Goal: Information Seeking & Learning: Learn about a topic

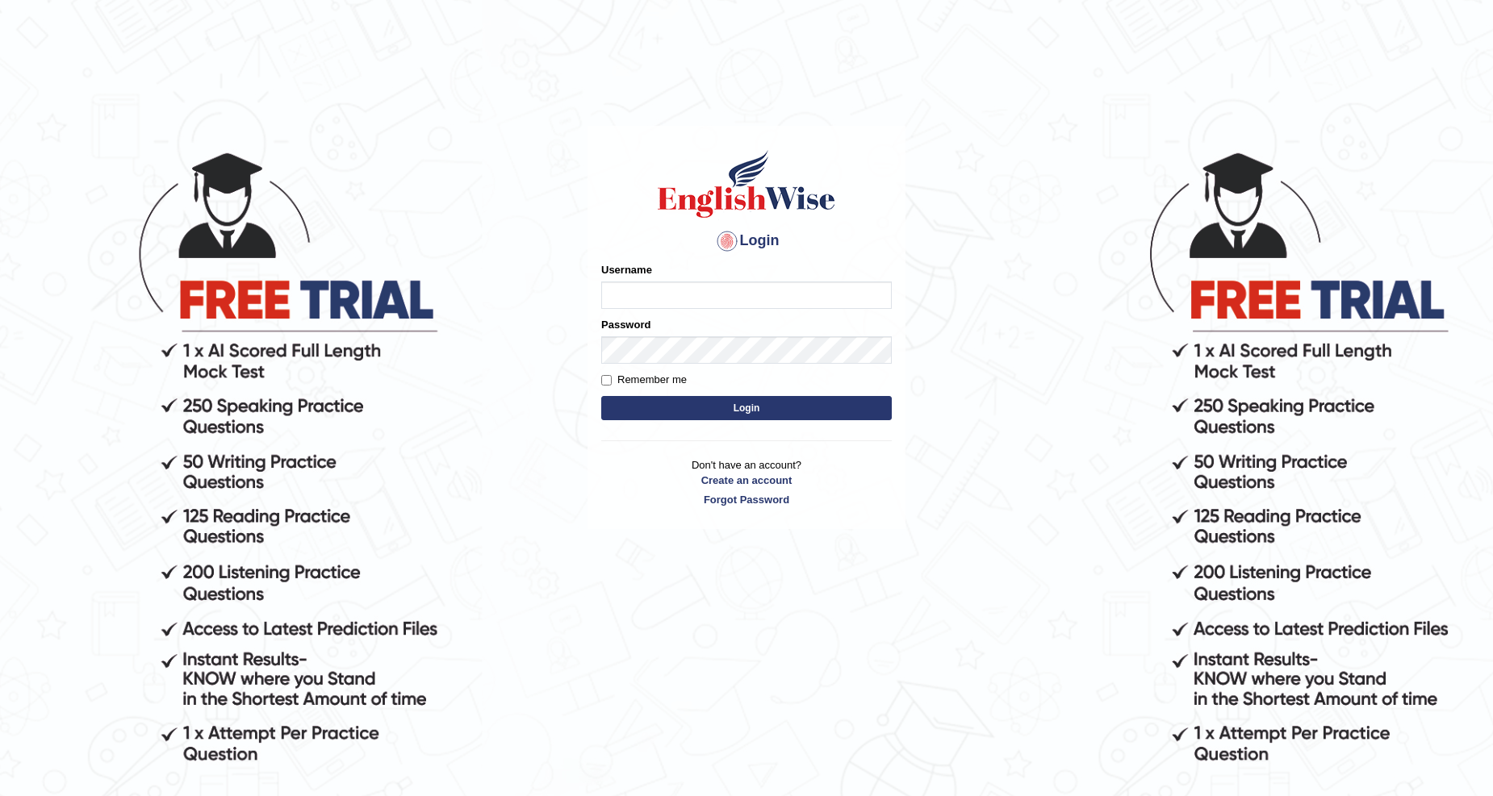
type input "`"
type input "```````````````````````````````````````````````````````````````````````````````…"
click at [713, 294] on input "Username" at bounding box center [746, 295] width 290 height 27
type input "z"
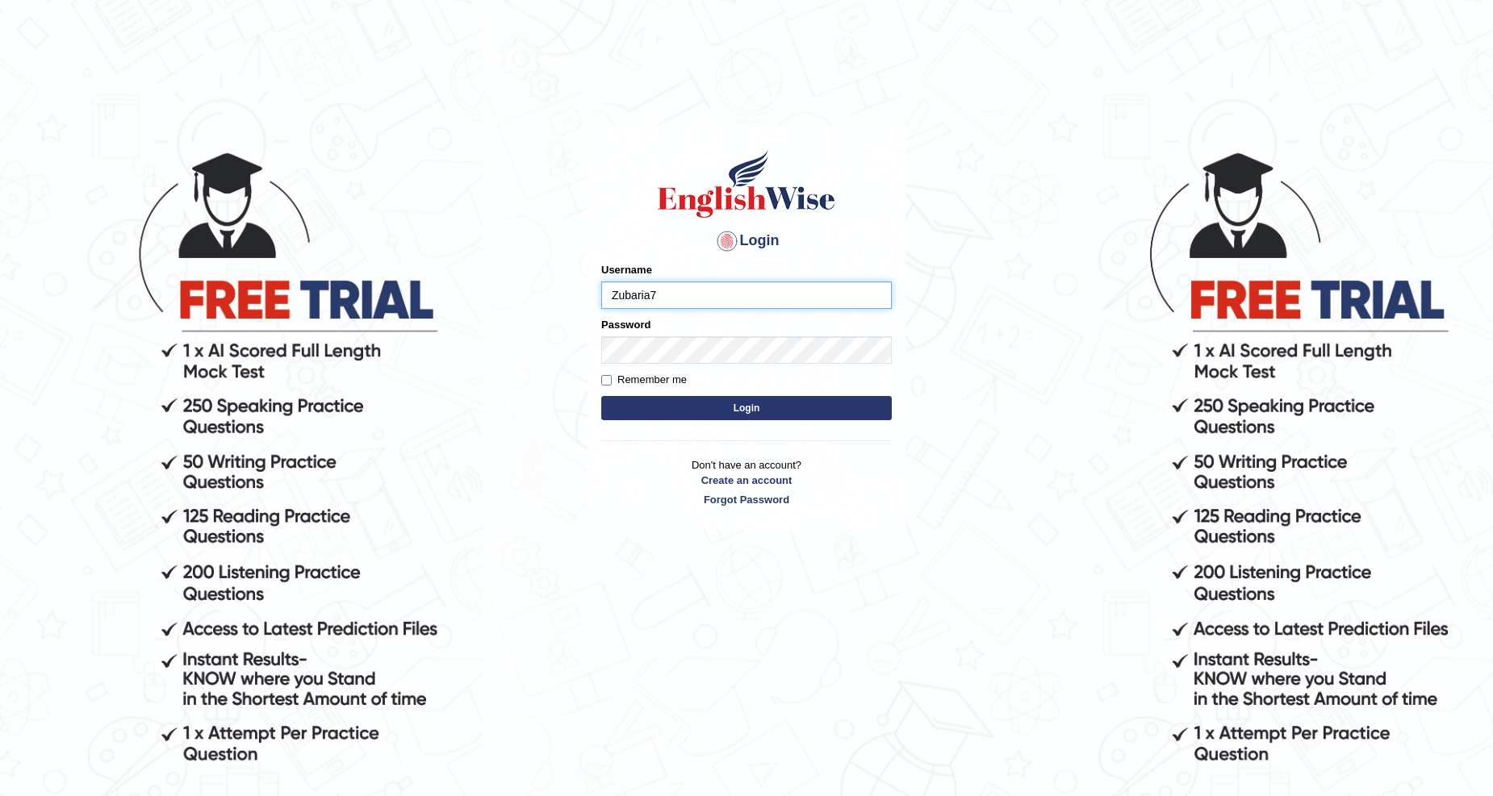
type input "Zubaria7"
click at [699, 408] on button "Login" at bounding box center [746, 408] width 290 height 24
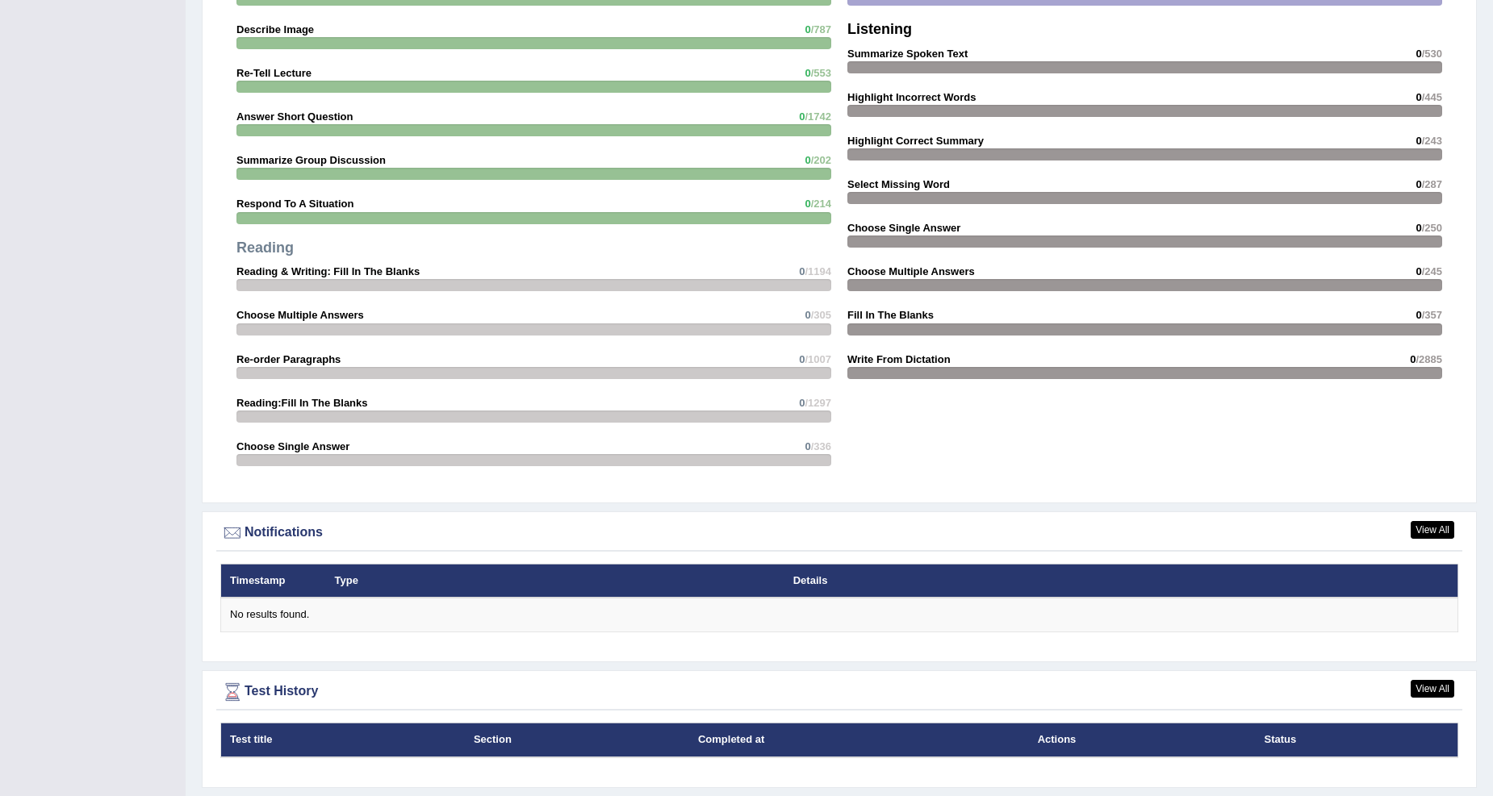
scroll to position [1601, 0]
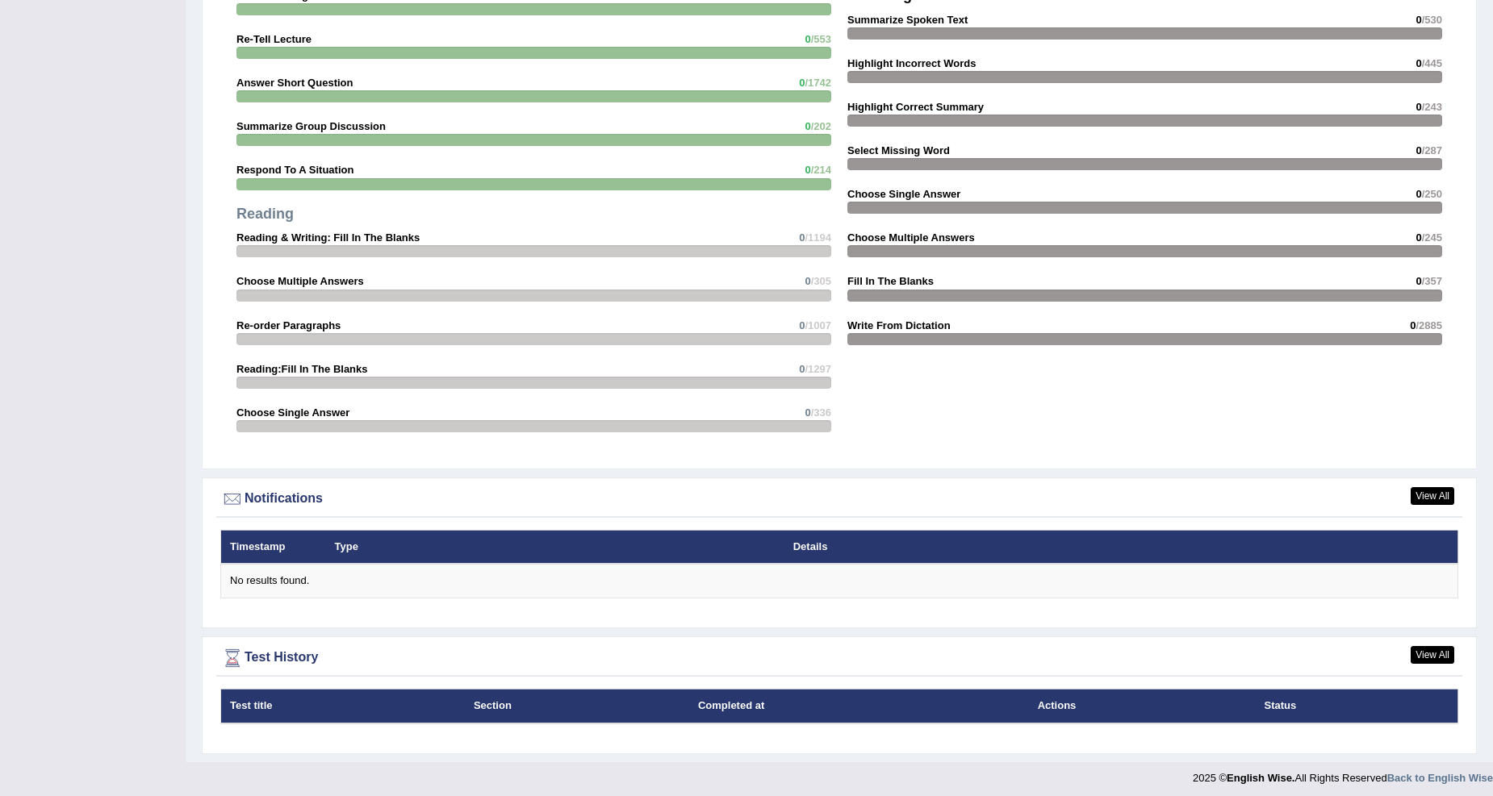
click at [280, 174] on div "Speaking Read Aloud 2 /51 Repeat Sentence 0 /2652 Describe Image 0 /787 Re-Tell…" at bounding box center [533, 158] width 611 height 580
drag, startPoint x: 1481, startPoint y: 437, endPoint x: 1502, endPoint y: 516, distance: 82.6
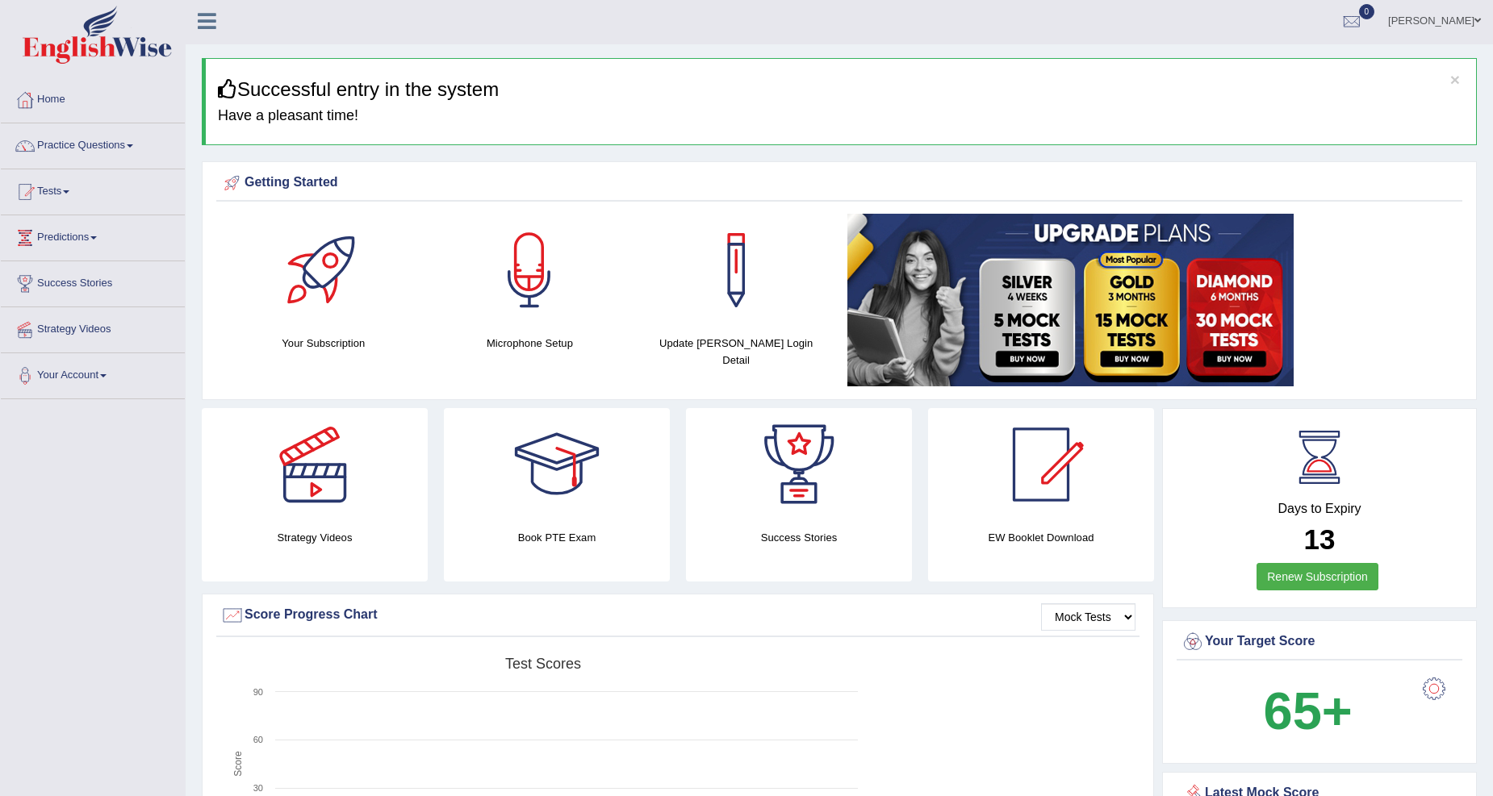
scroll to position [0, 0]
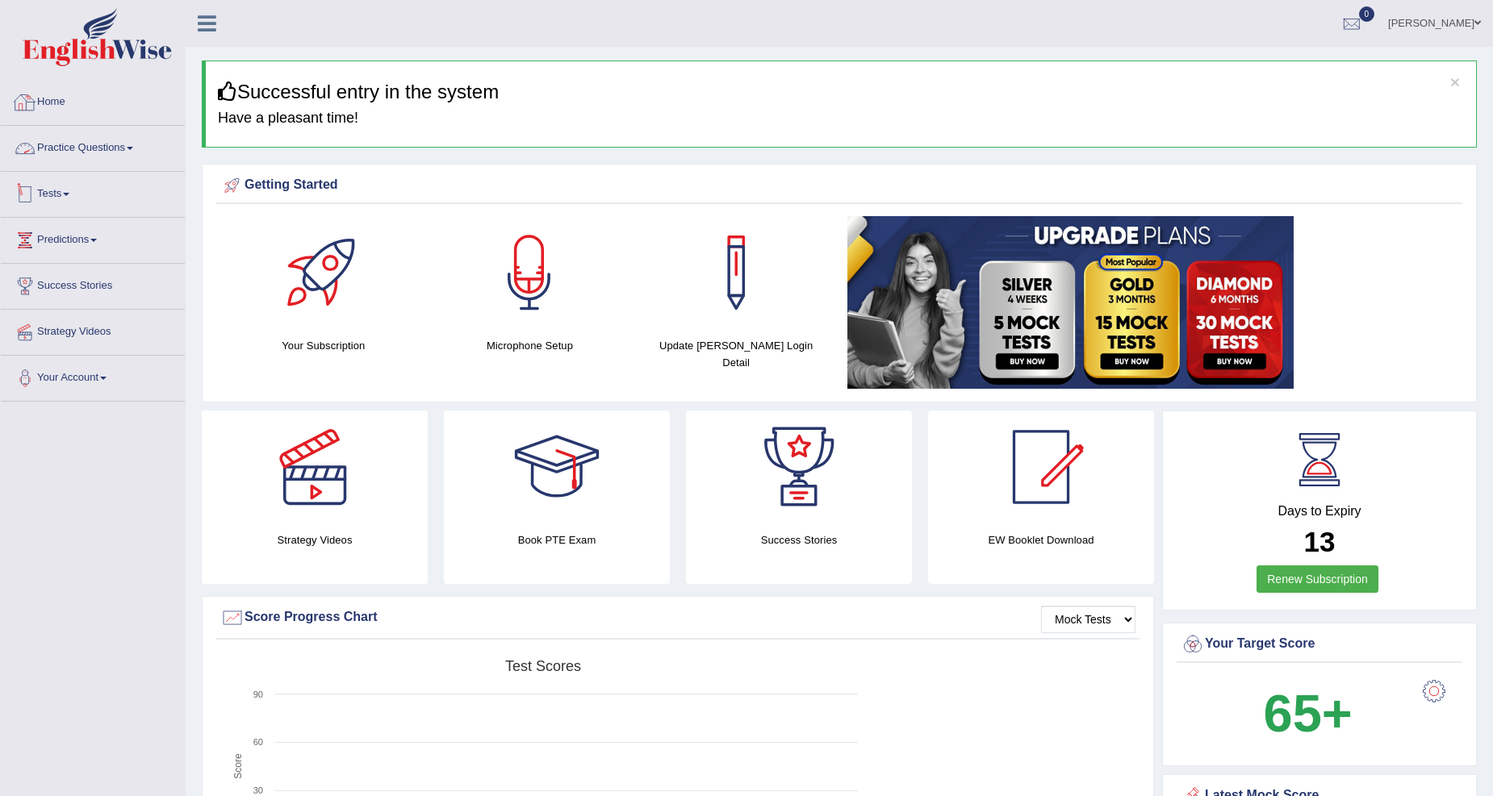
click at [110, 141] on link "Practice Questions" at bounding box center [93, 146] width 184 height 40
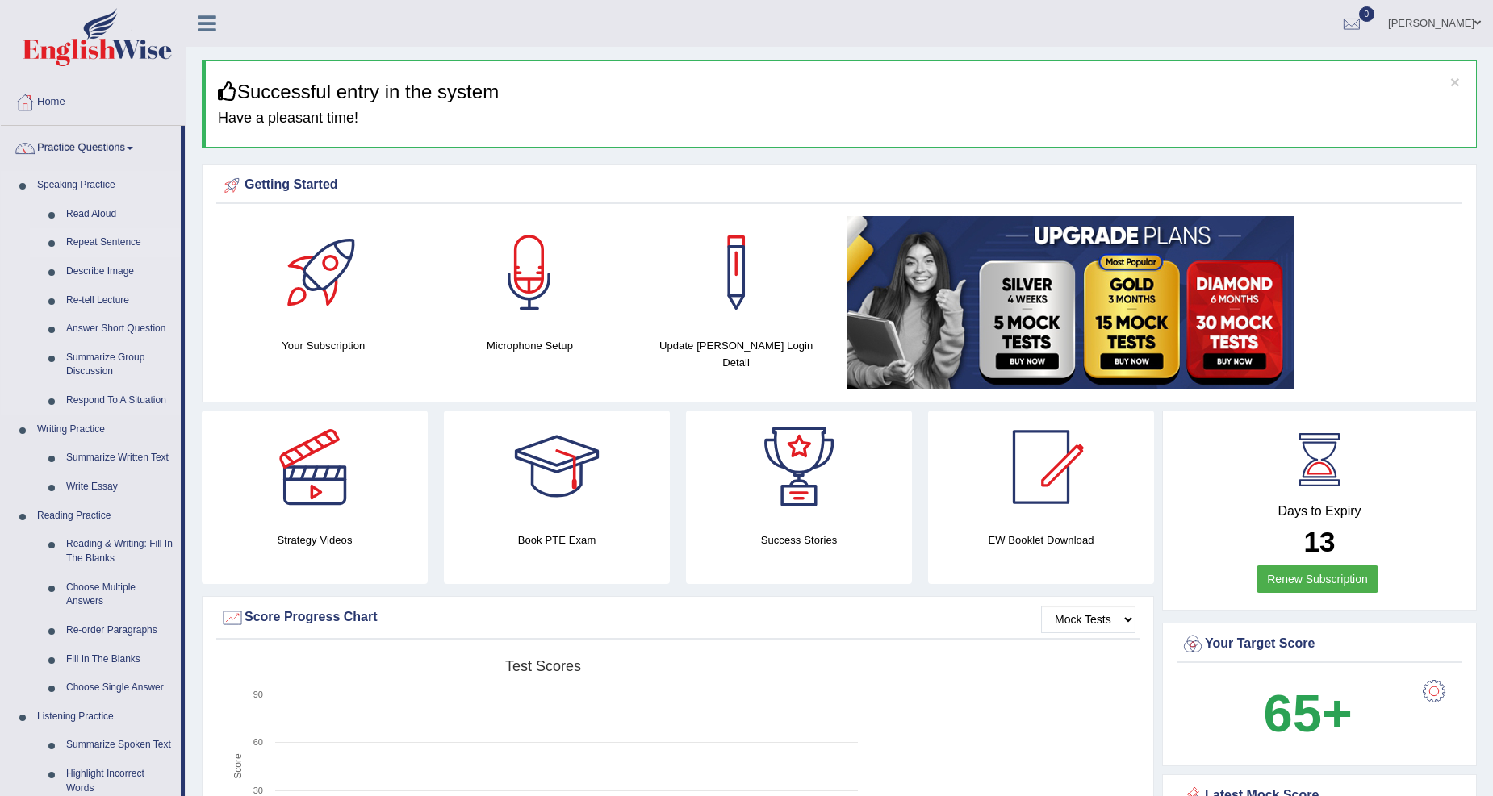
click at [109, 242] on link "Repeat Sentence" at bounding box center [120, 242] width 122 height 29
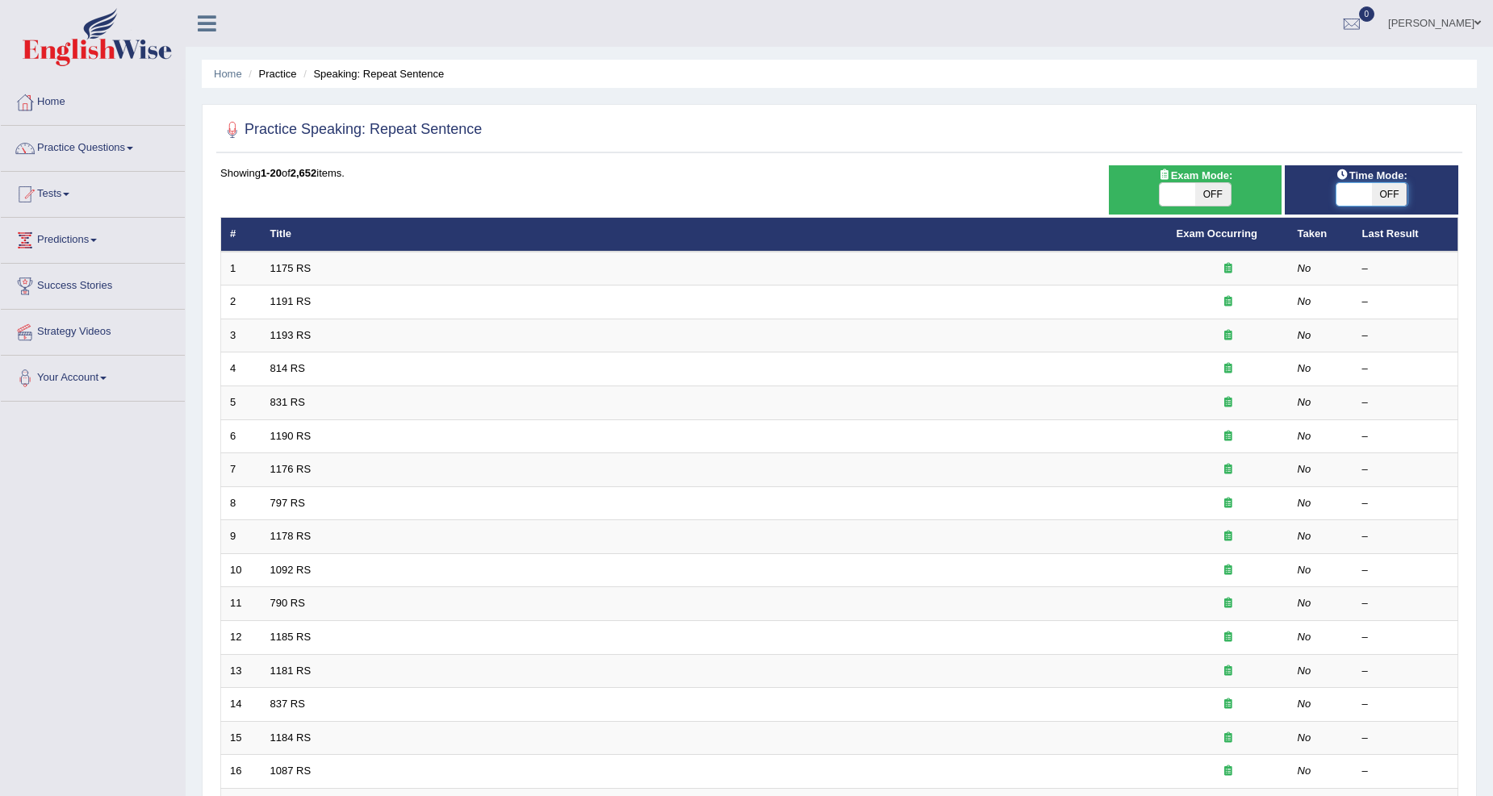
click at [1354, 194] on span at bounding box center [1354, 194] width 36 height 23
checkbox input "true"
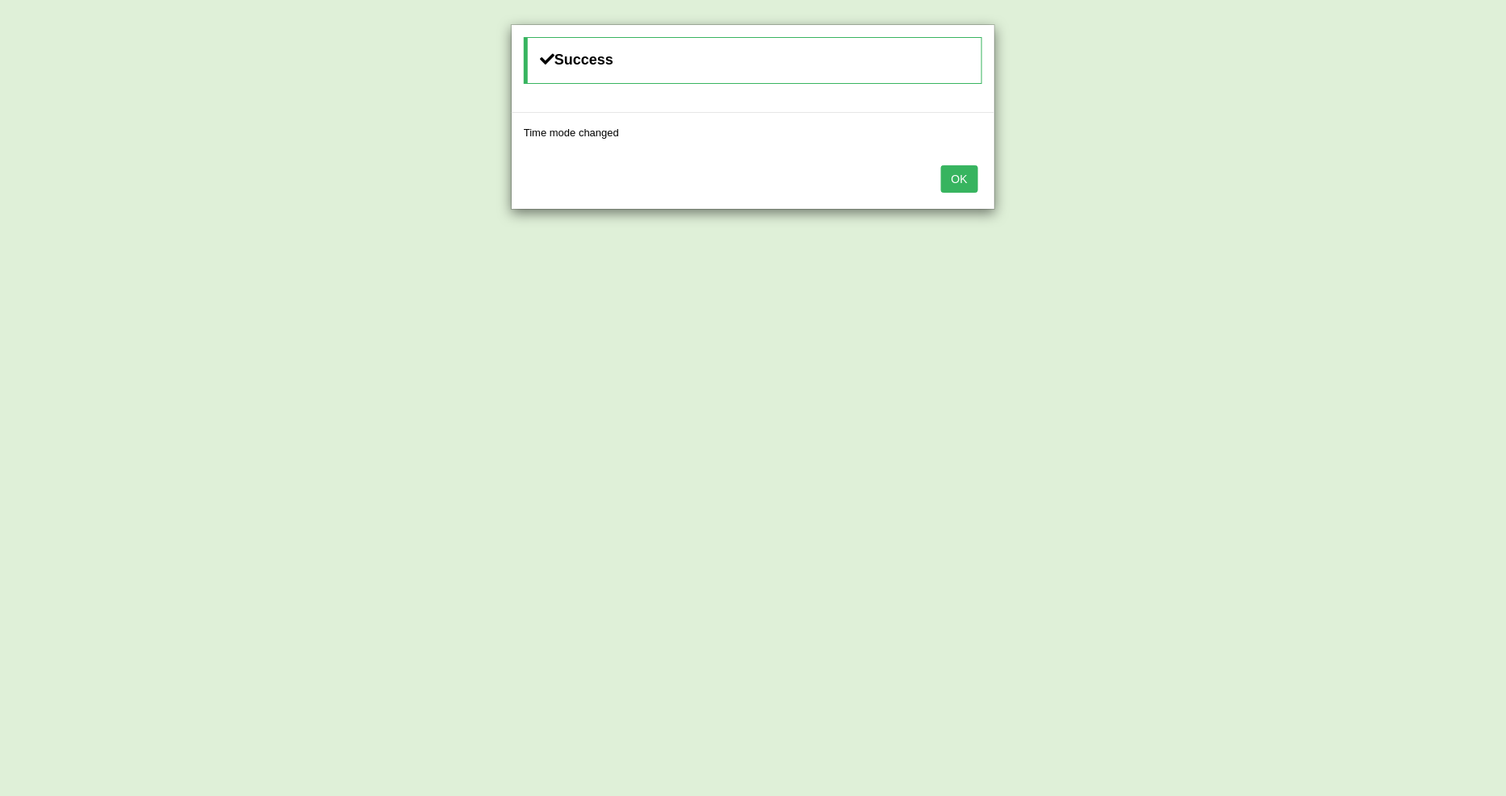
click at [952, 178] on button "OK" at bounding box center [959, 178] width 37 height 27
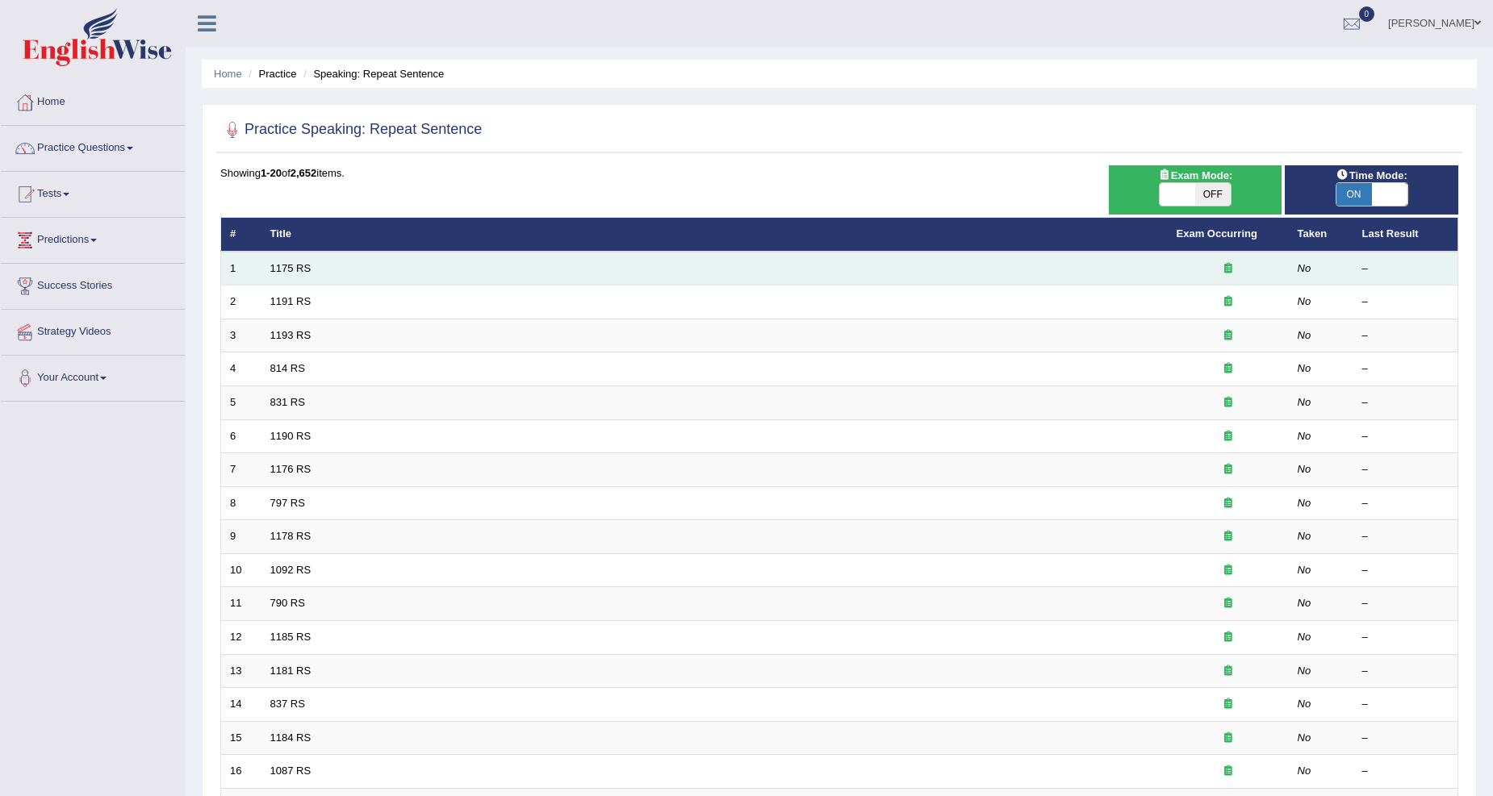
click at [463, 266] on td "1175 RS" at bounding box center [714, 269] width 906 height 34
click at [466, 263] on td "1175 RS" at bounding box center [714, 269] width 906 height 34
click at [1364, 262] on div "–" at bounding box center [1405, 268] width 87 height 15
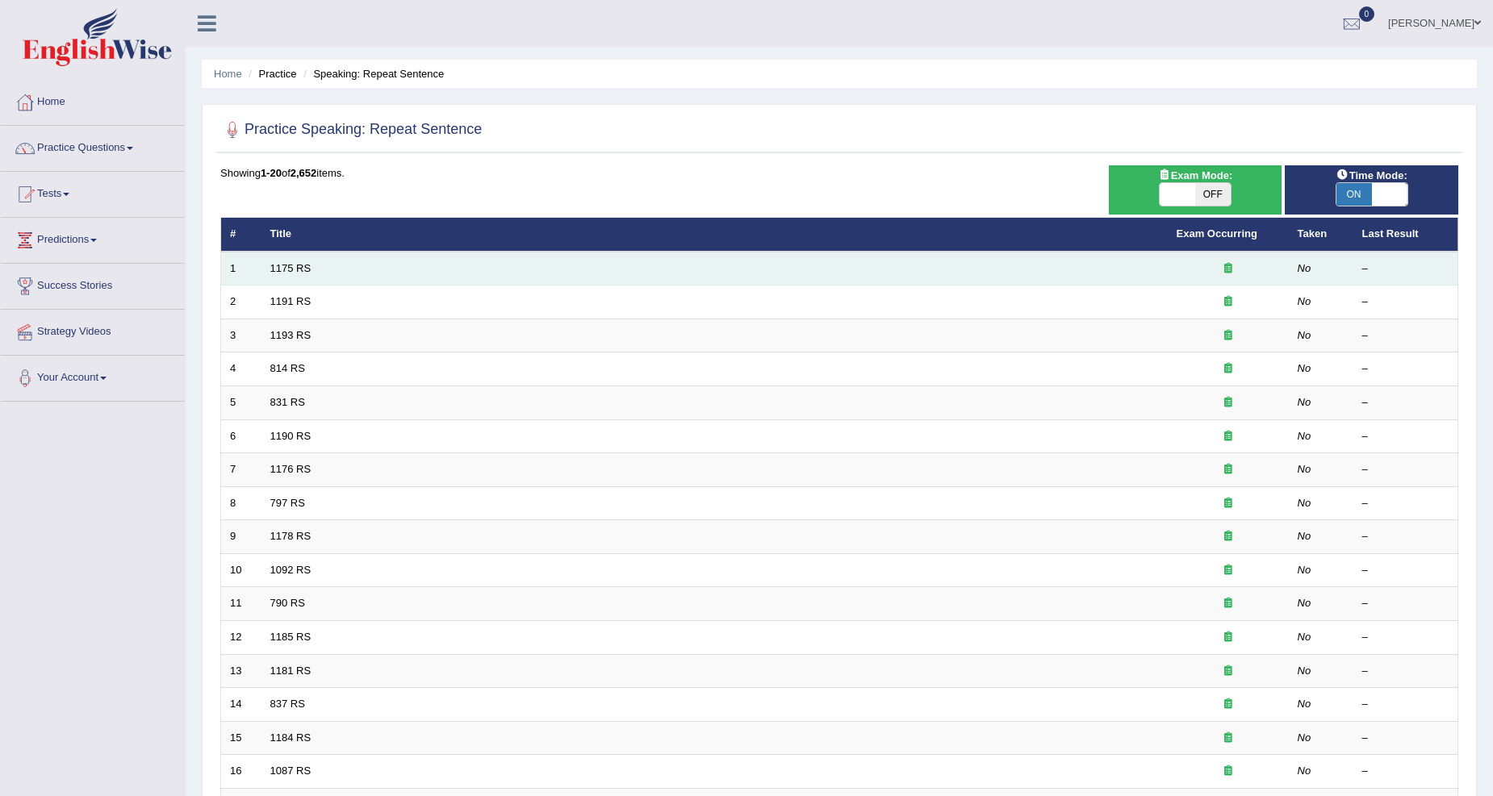
click at [1246, 261] on div at bounding box center [1228, 268] width 103 height 15
click at [519, 260] on td "1175 RS" at bounding box center [714, 269] width 906 height 34
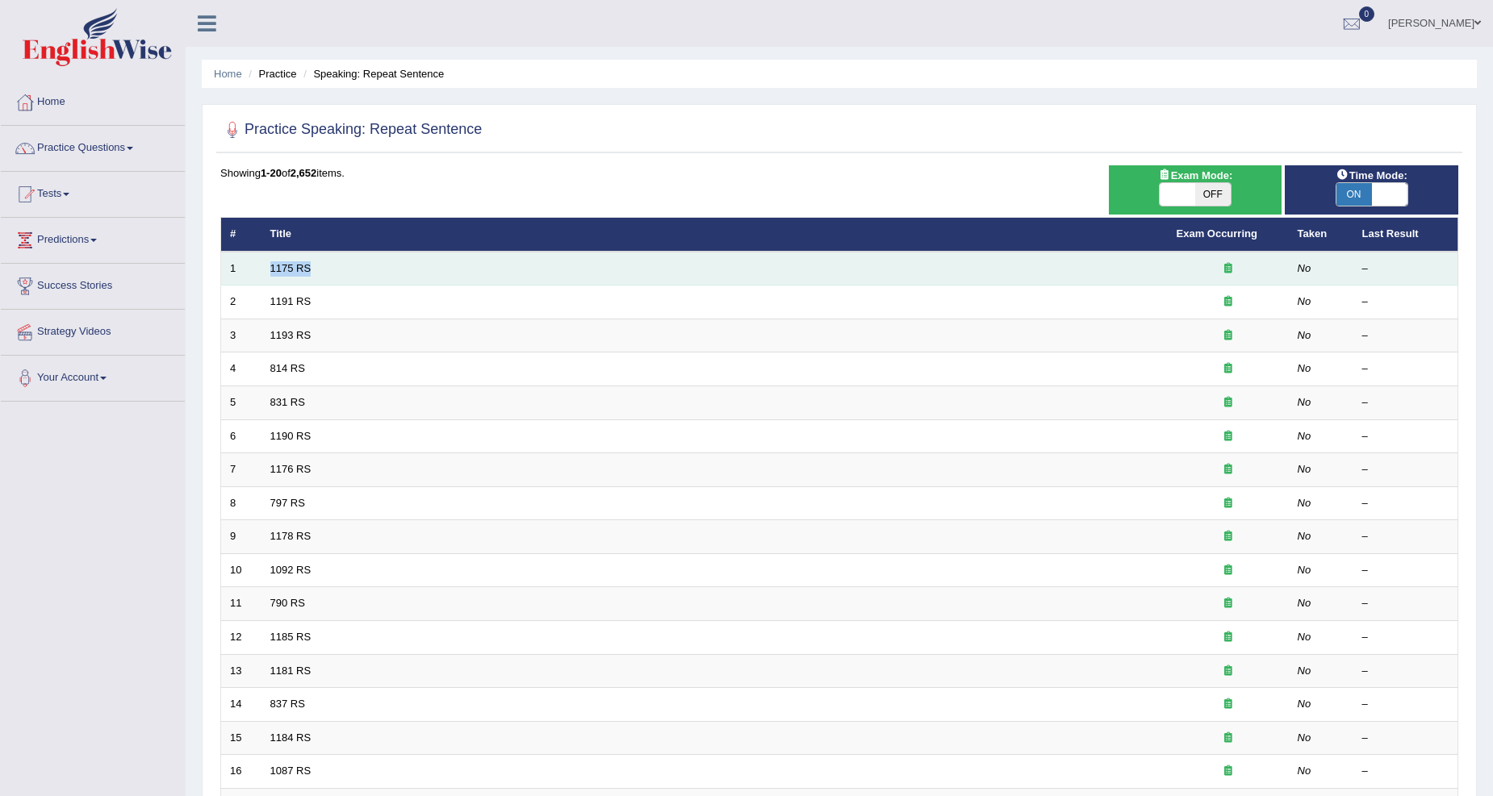
click at [519, 260] on td "1175 RS" at bounding box center [714, 269] width 906 height 34
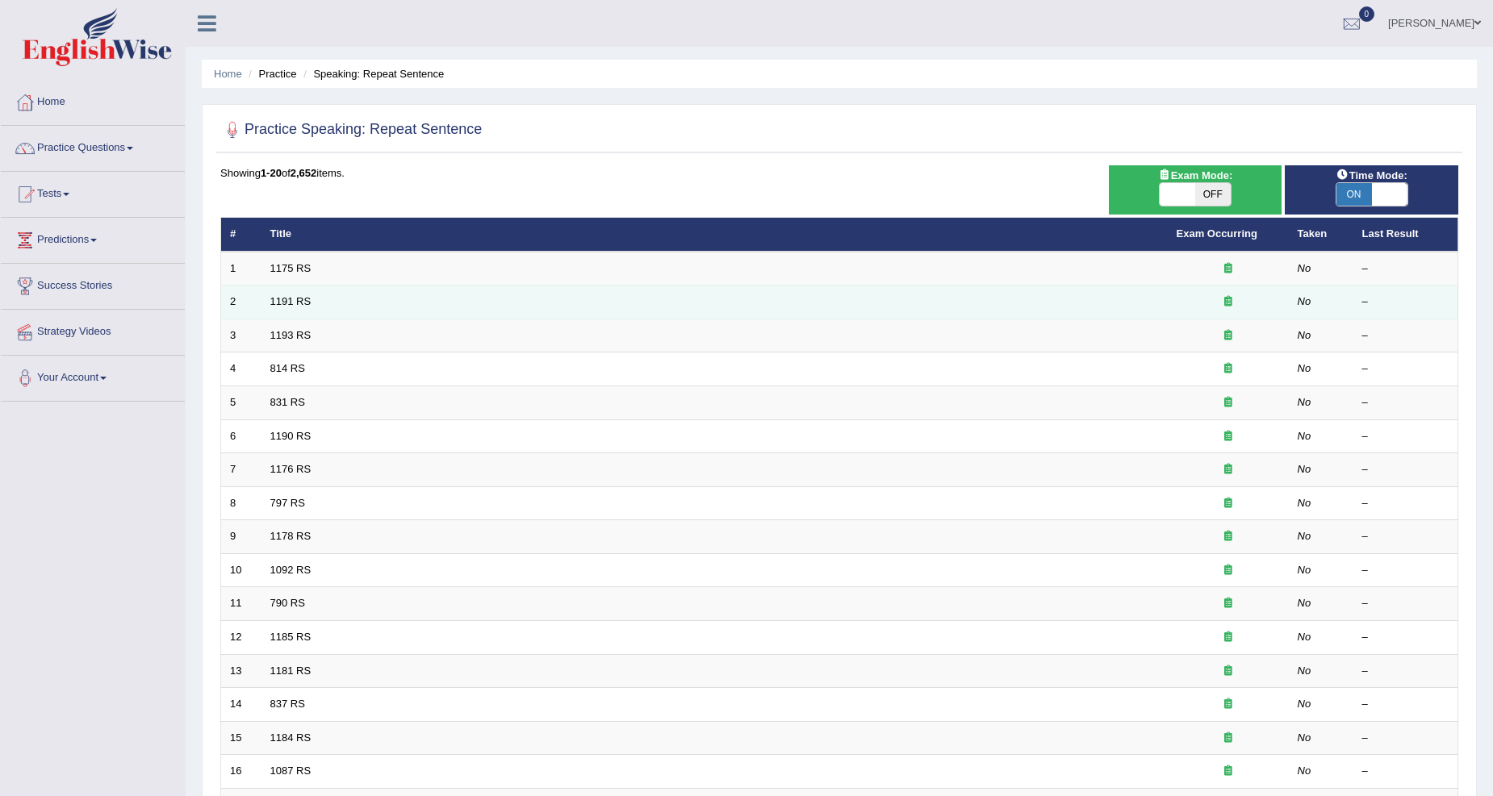
click at [508, 295] on td "1191 RS" at bounding box center [714, 303] width 906 height 34
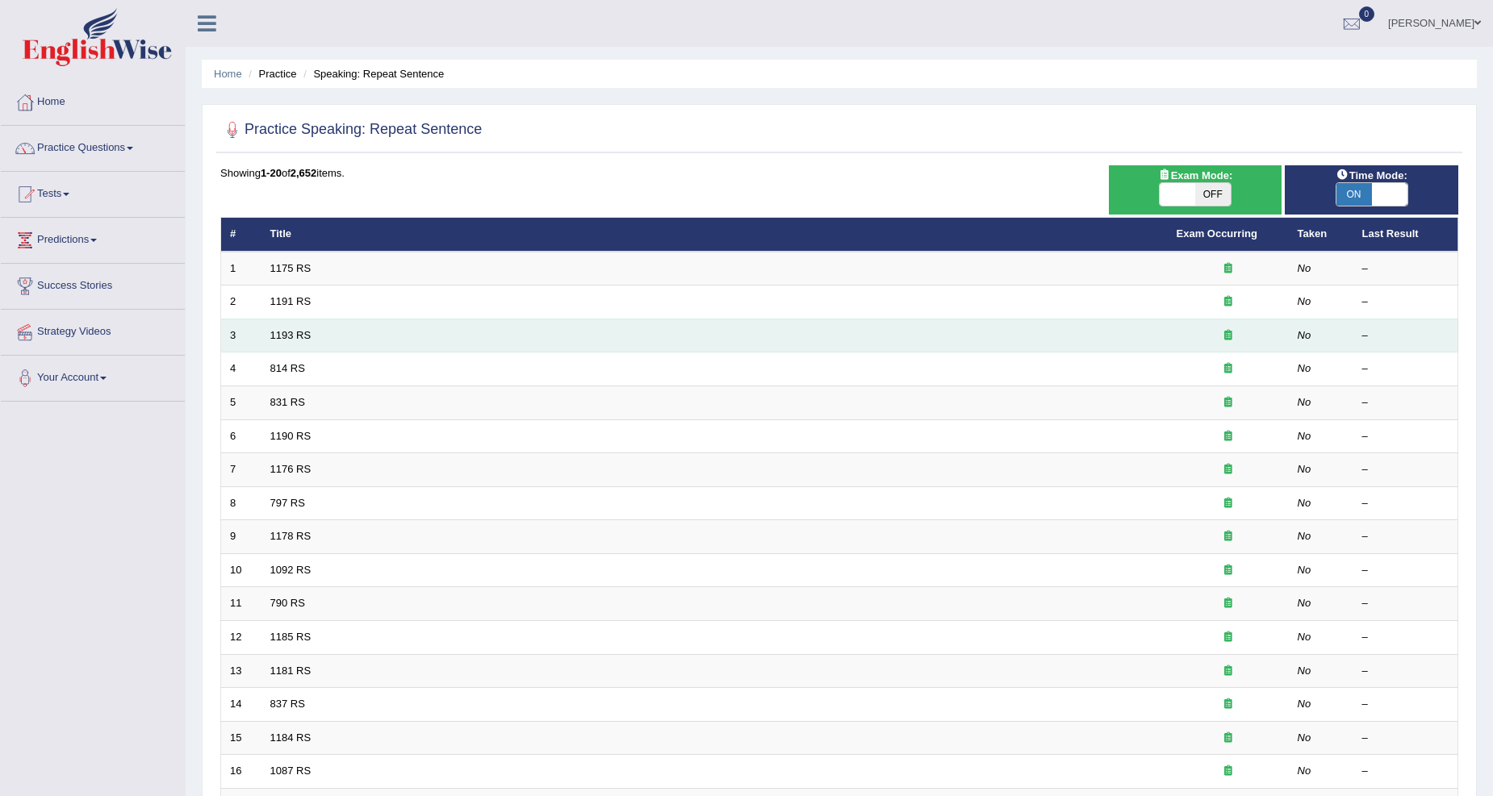
click at [493, 331] on td "1193 RS" at bounding box center [714, 336] width 906 height 34
click at [491, 339] on td "1193 RS" at bounding box center [714, 336] width 906 height 34
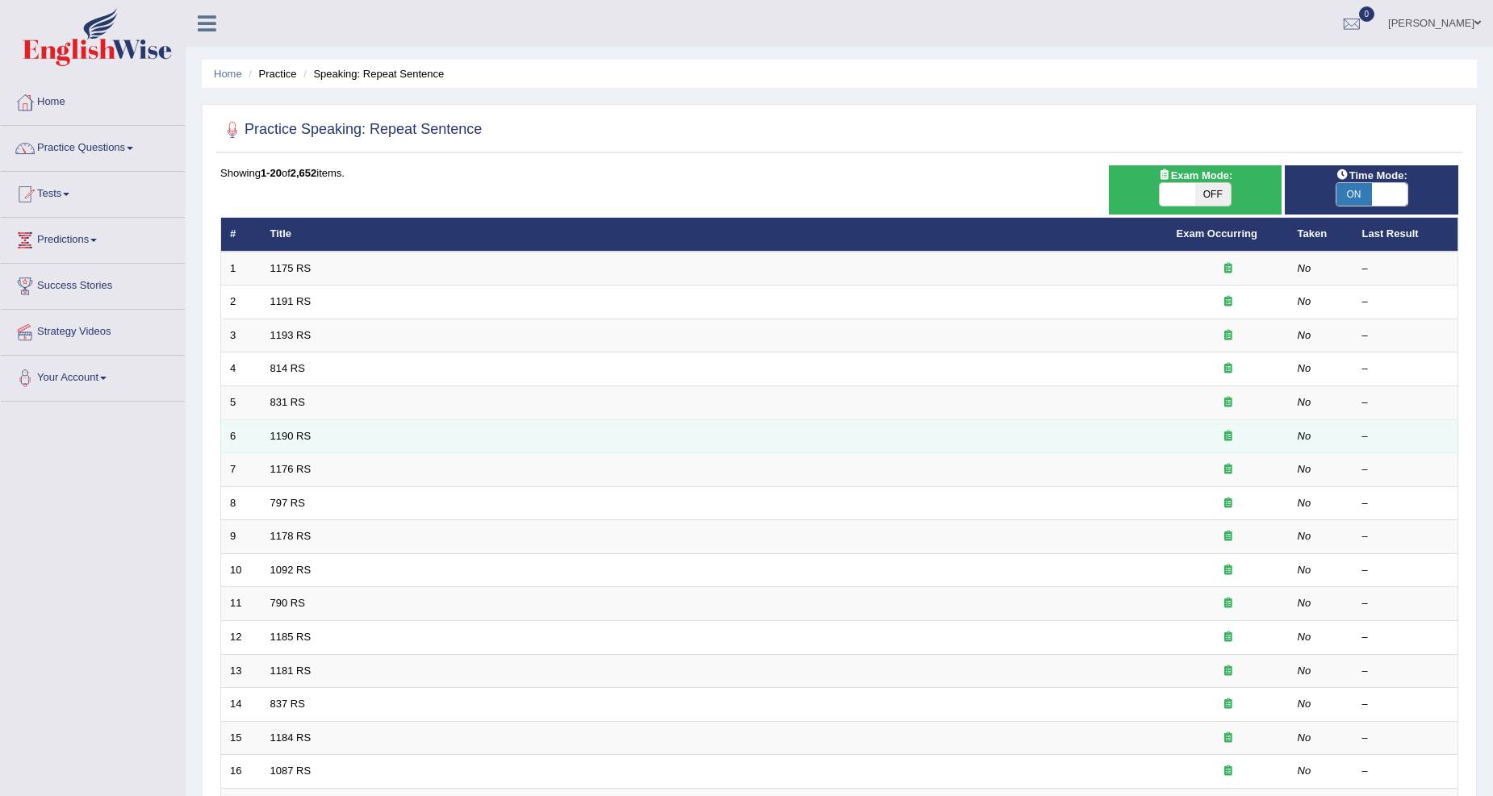
click at [458, 424] on td "1190 RS" at bounding box center [714, 437] width 906 height 34
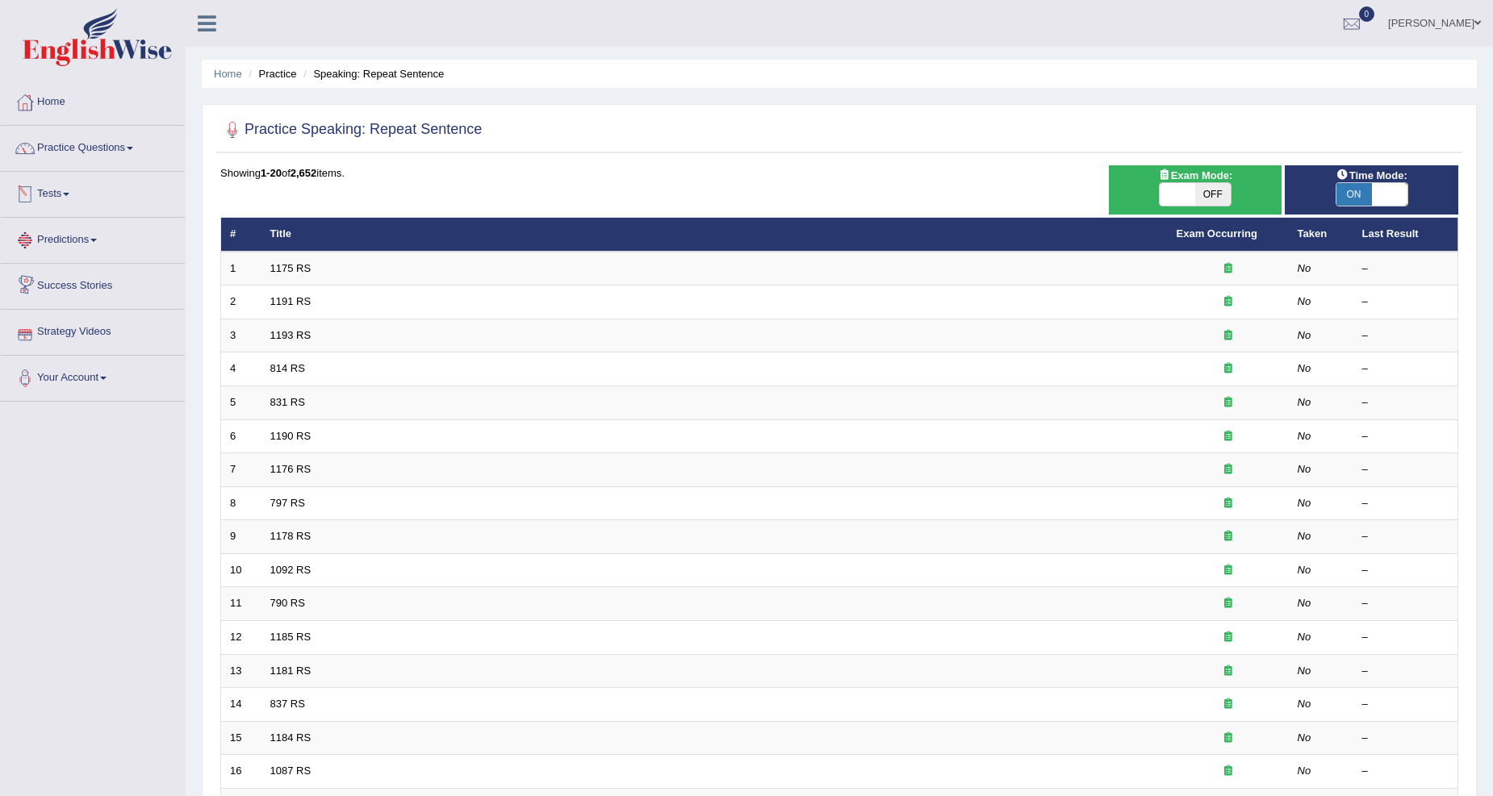
click at [318, 178] on div "Showing 1-20 of 2,652 items." at bounding box center [839, 172] width 1238 height 15
click at [400, 133] on h2 "Practice Speaking: Repeat Sentence" at bounding box center [350, 130] width 261 height 24
click at [132, 148] on link "Practice Questions" at bounding box center [93, 146] width 184 height 40
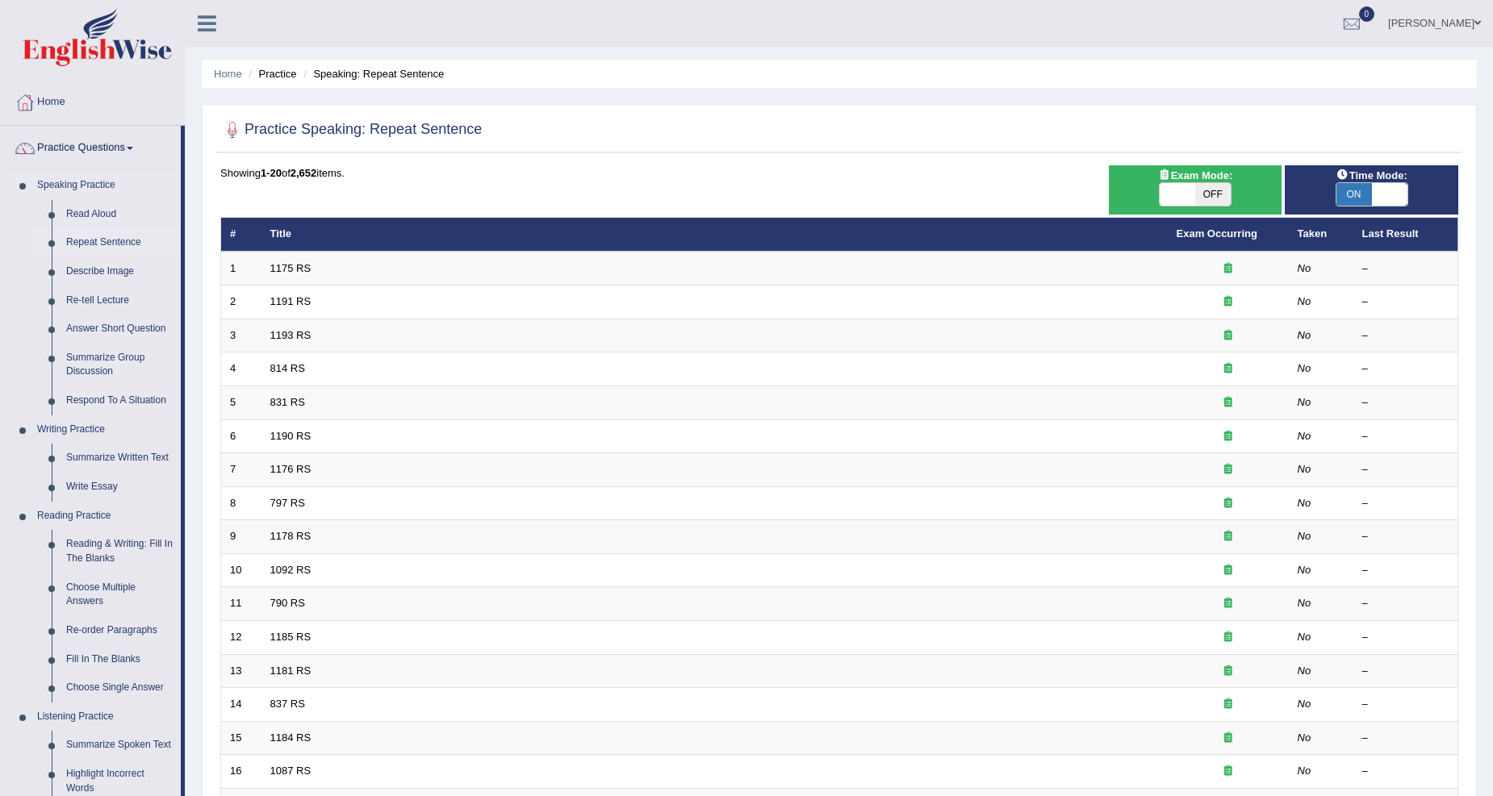
click at [106, 243] on link "Repeat Sentence" at bounding box center [120, 242] width 122 height 29
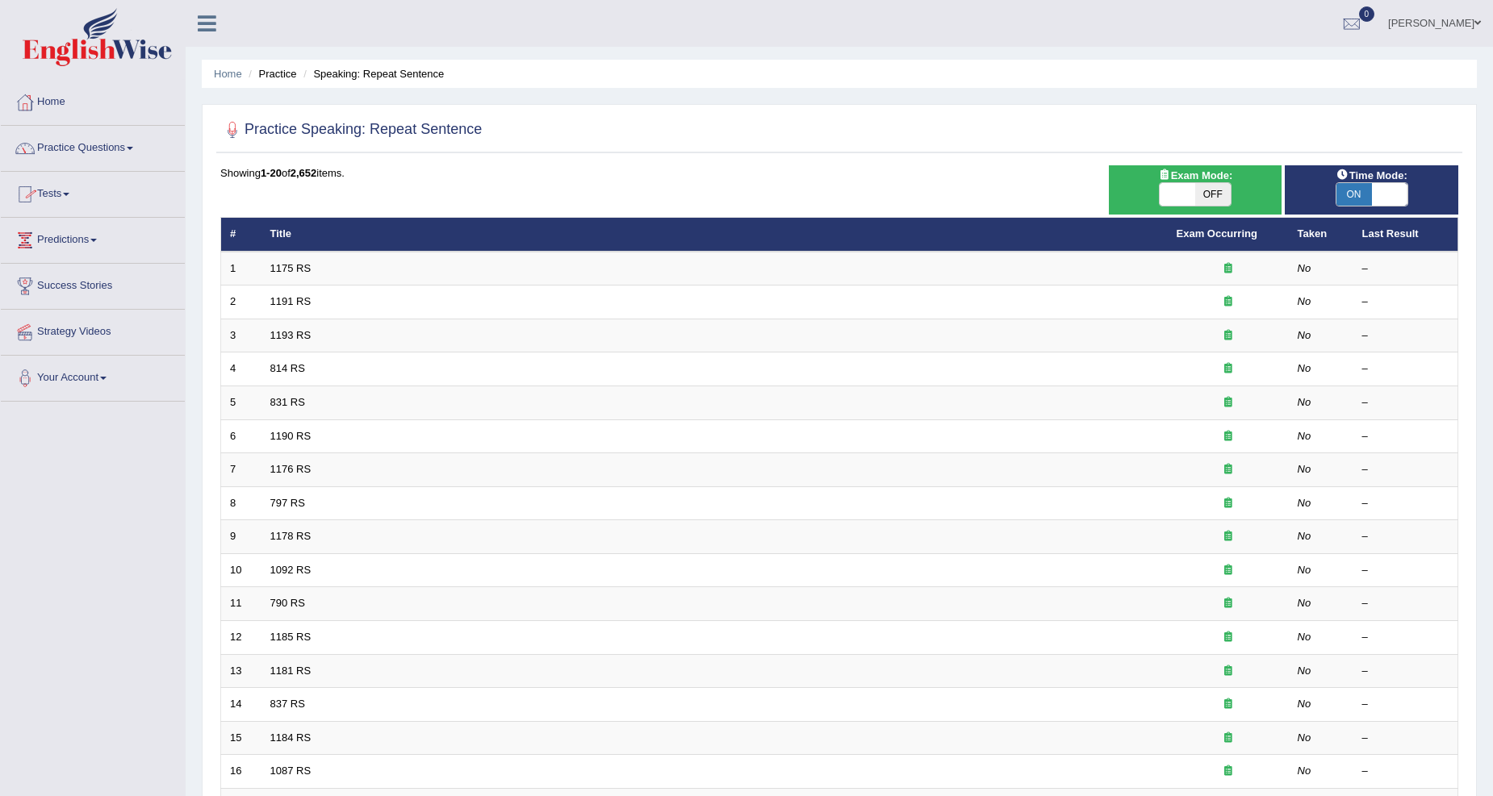
click at [281, 76] on li "Practice" at bounding box center [270, 73] width 52 height 15
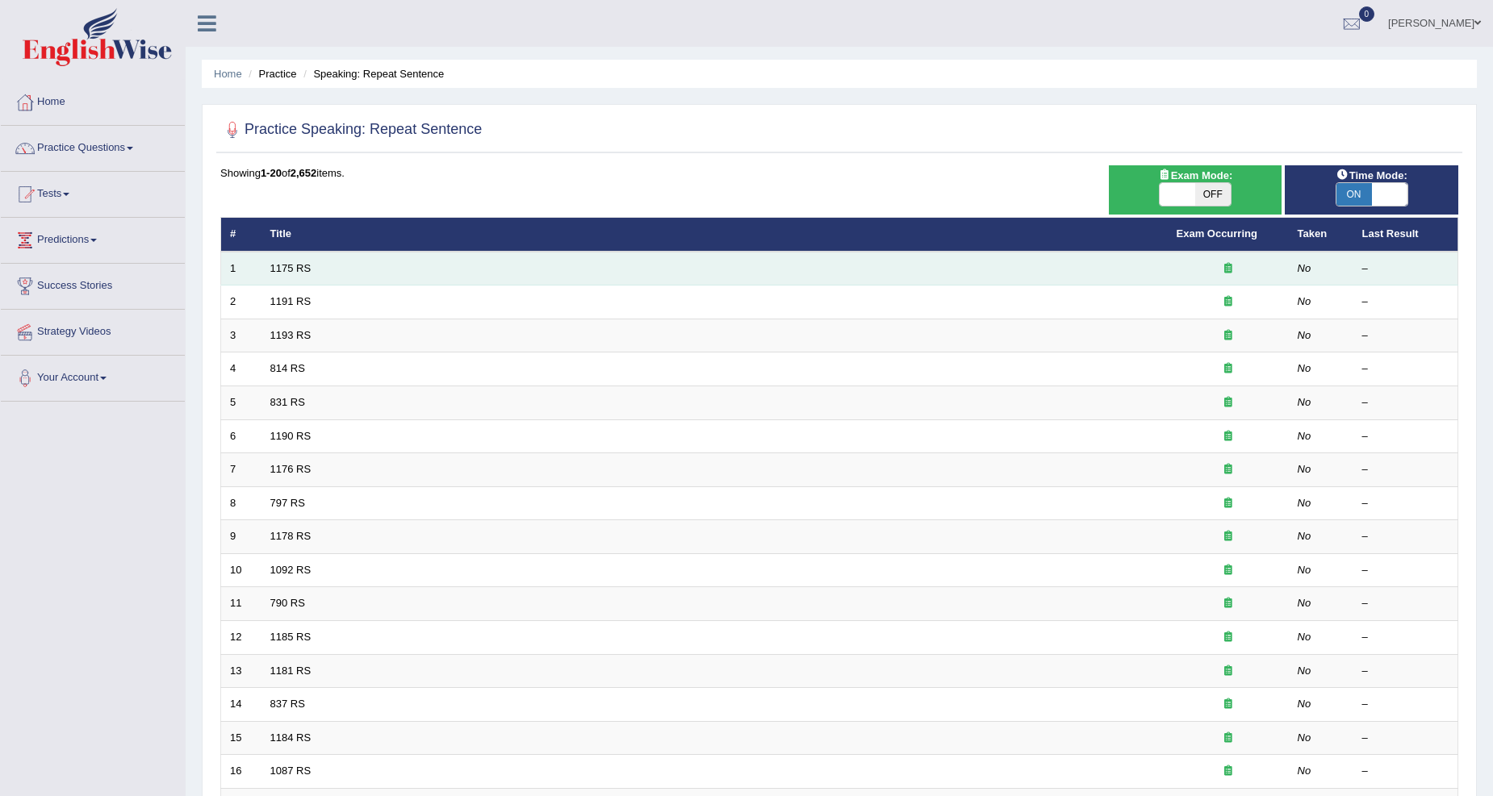
click at [332, 266] on td "1175 RS" at bounding box center [714, 269] width 906 height 34
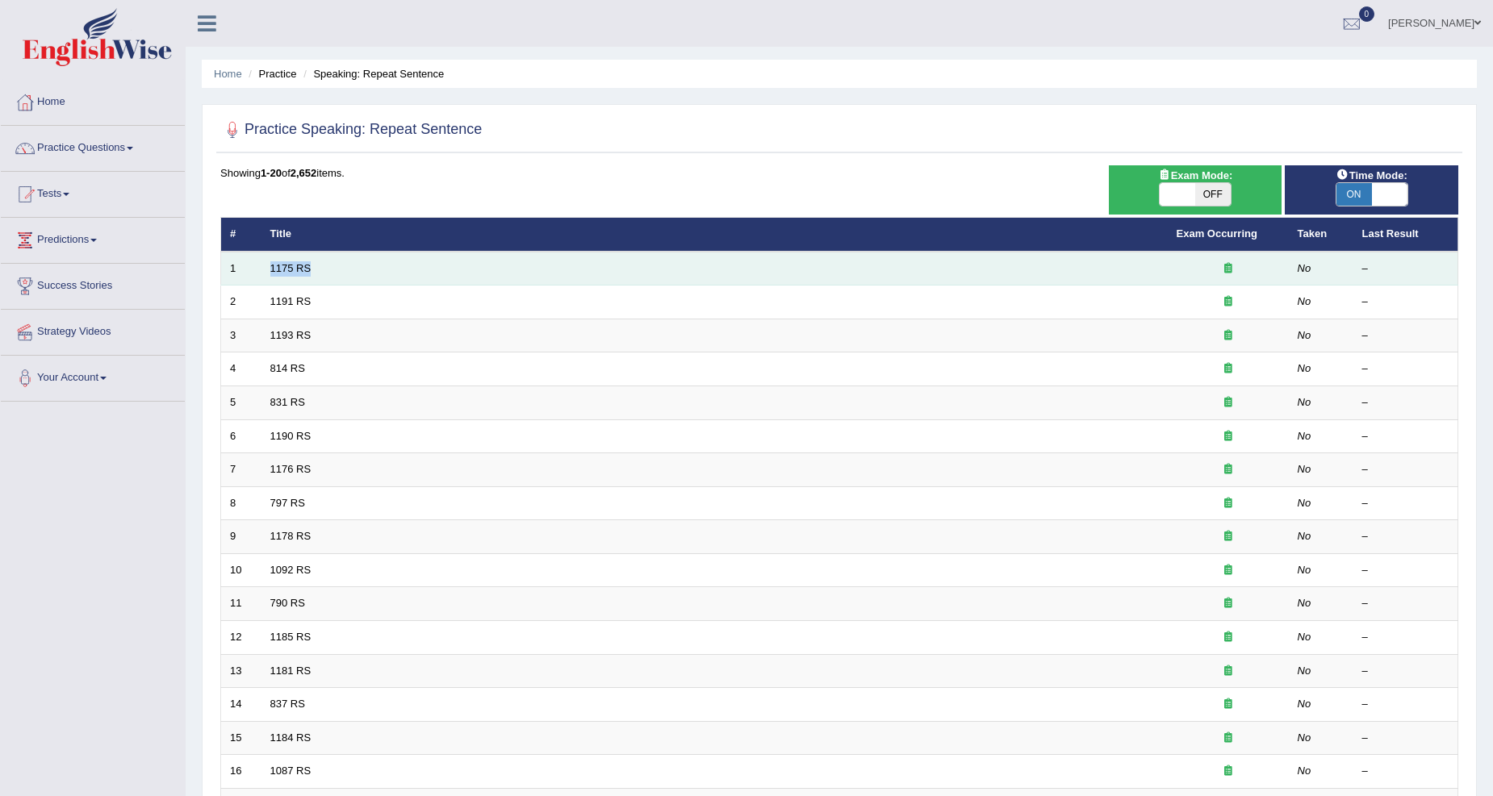
click at [332, 266] on td "1175 RS" at bounding box center [714, 269] width 906 height 34
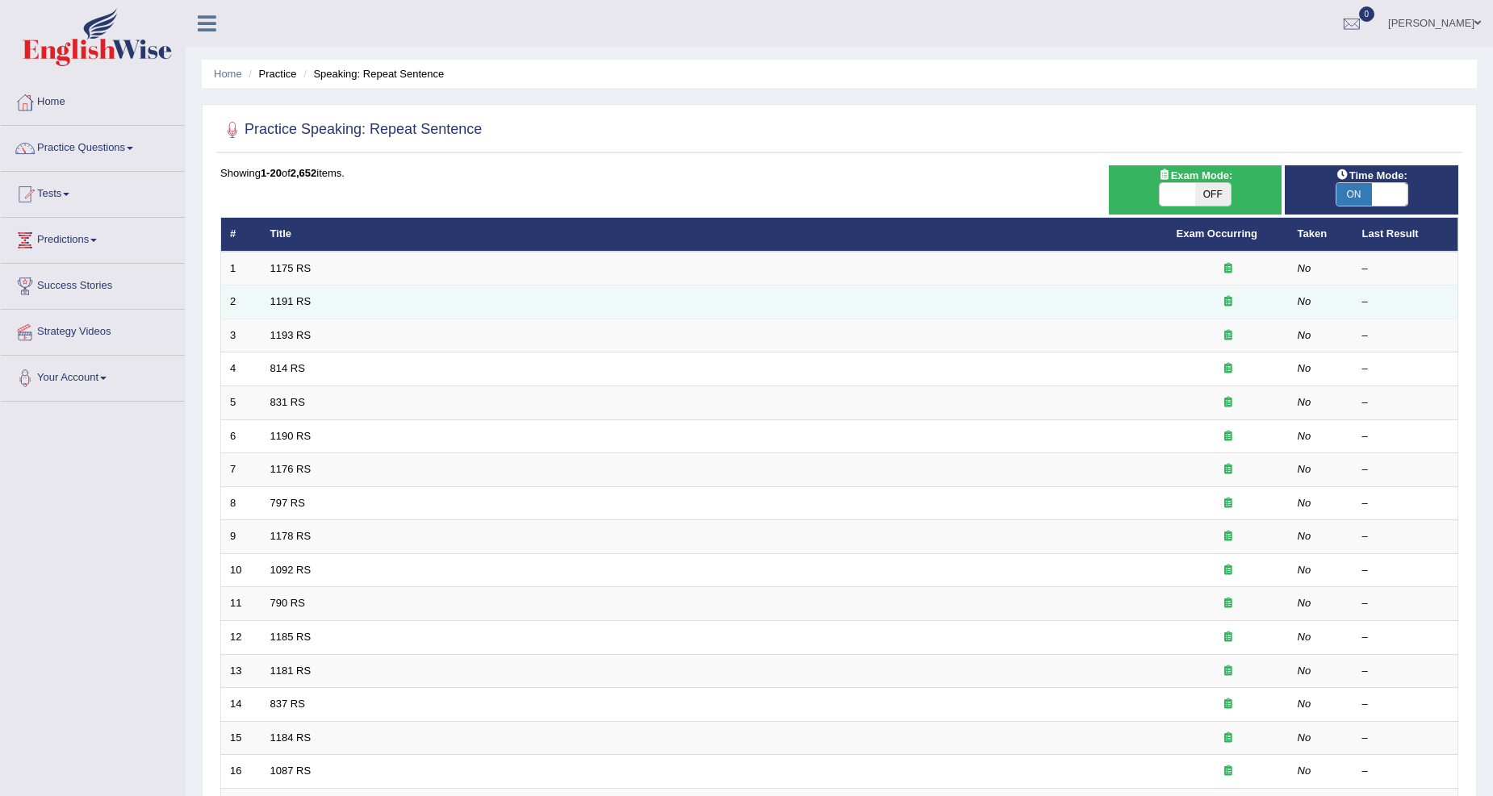
click at [350, 304] on td "1191 RS" at bounding box center [714, 303] width 906 height 34
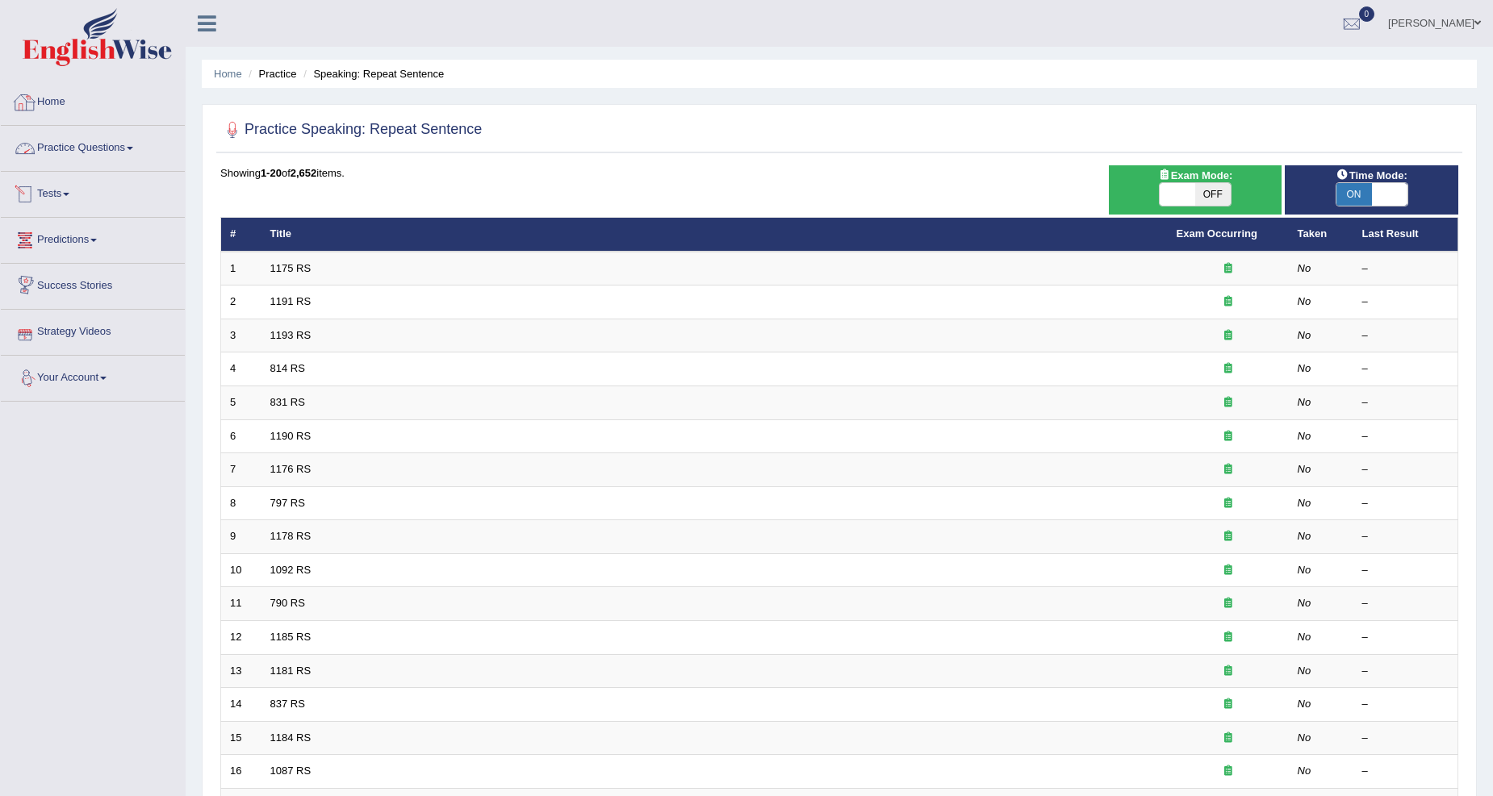
click at [102, 94] on link "Home" at bounding box center [93, 100] width 184 height 40
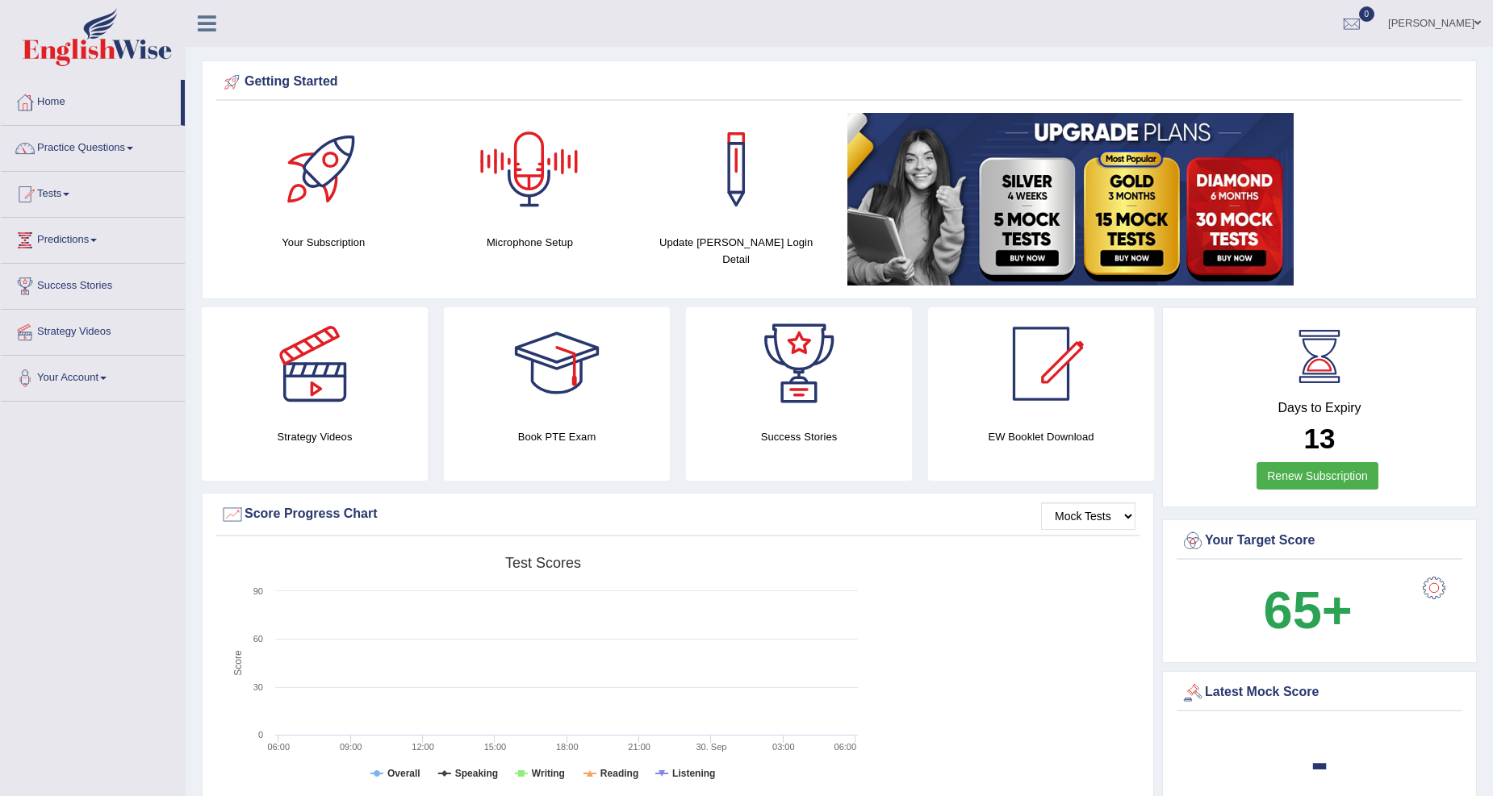
click at [523, 163] on div at bounding box center [529, 169] width 113 height 113
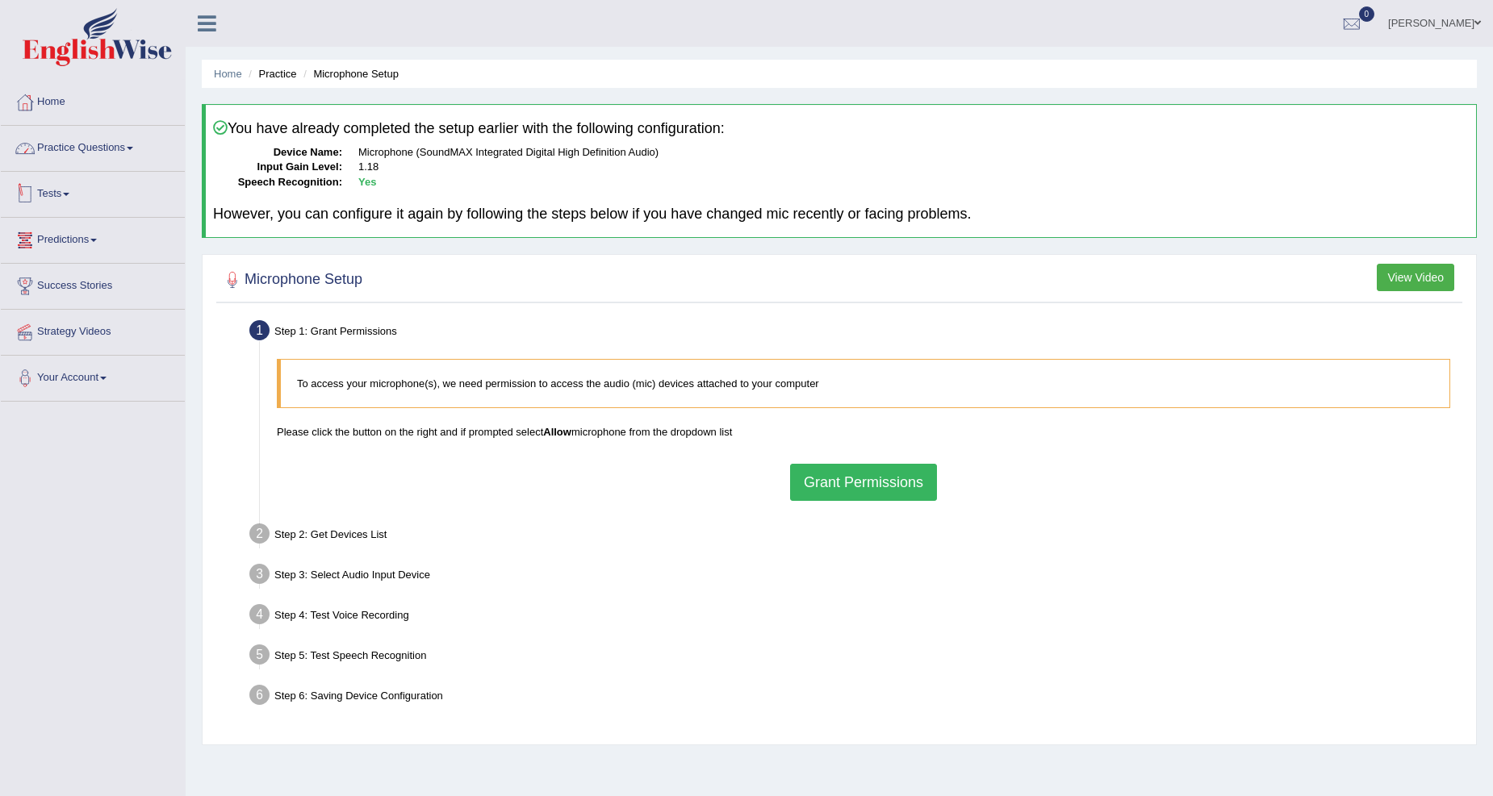
click at [105, 150] on link "Practice Questions" at bounding box center [93, 146] width 184 height 40
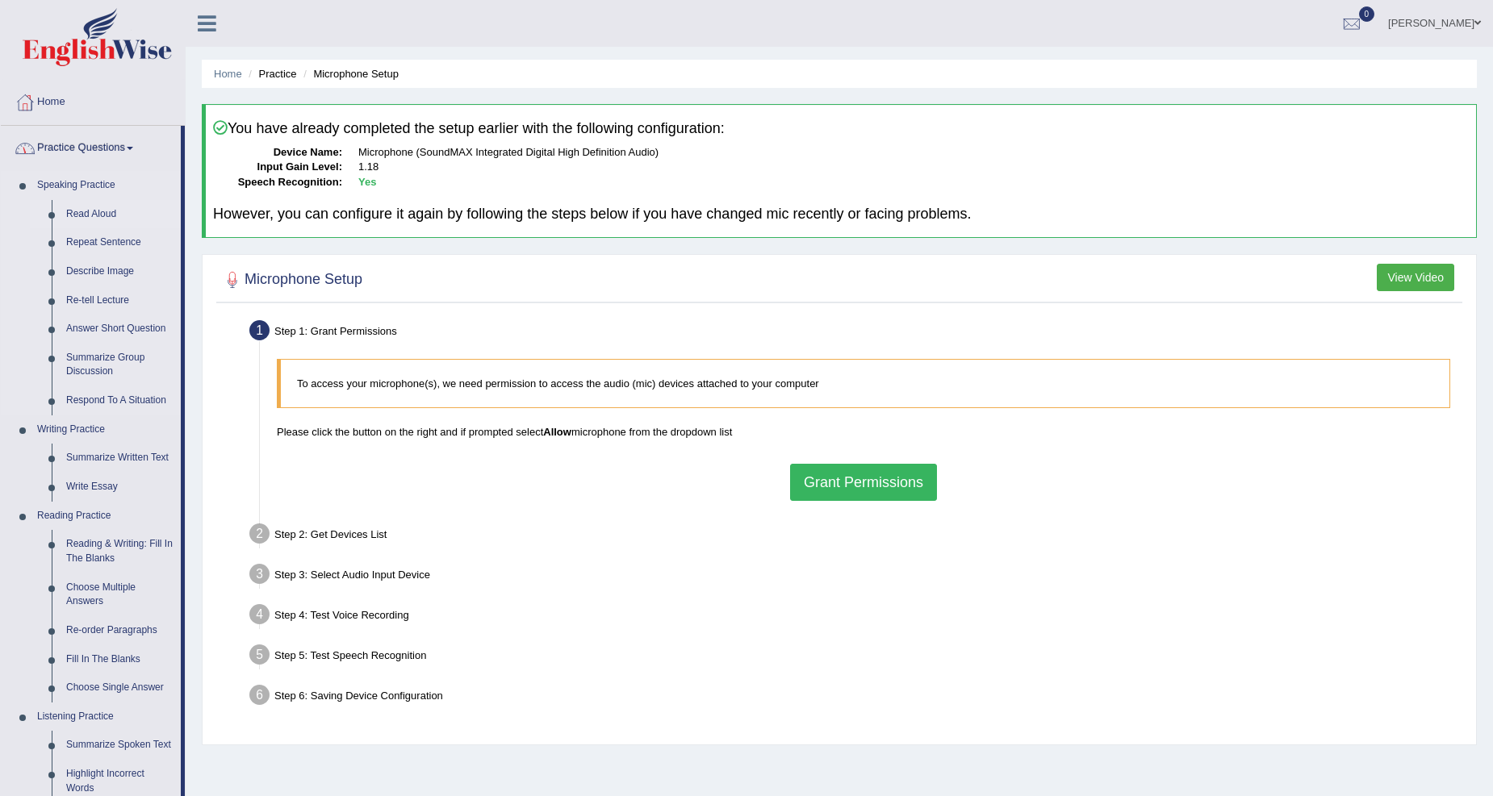
click at [100, 211] on link "Read Aloud" at bounding box center [120, 214] width 122 height 29
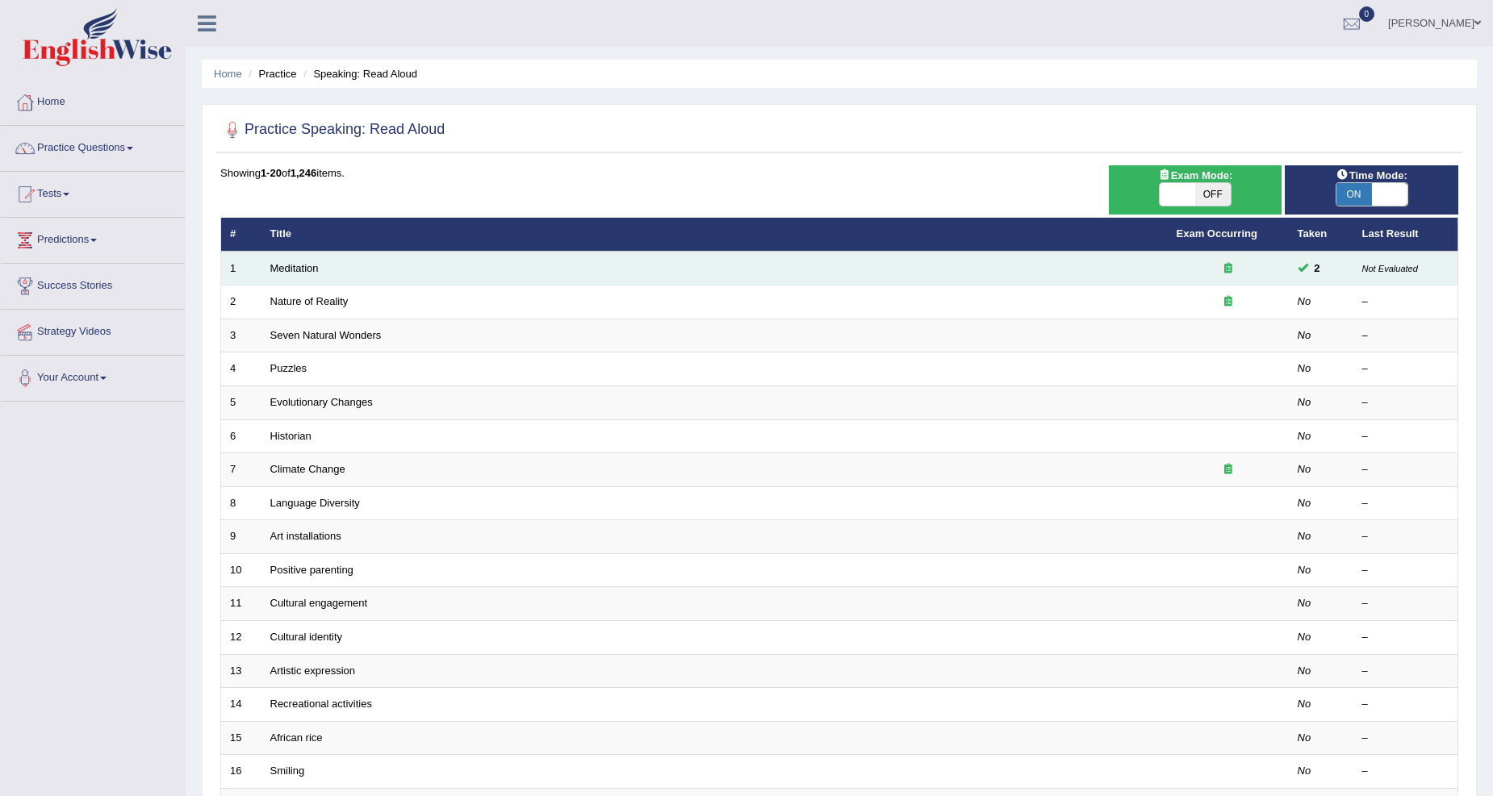
click at [1229, 270] on icon at bounding box center [1228, 268] width 8 height 10
click at [247, 270] on td "1" at bounding box center [241, 269] width 40 height 34
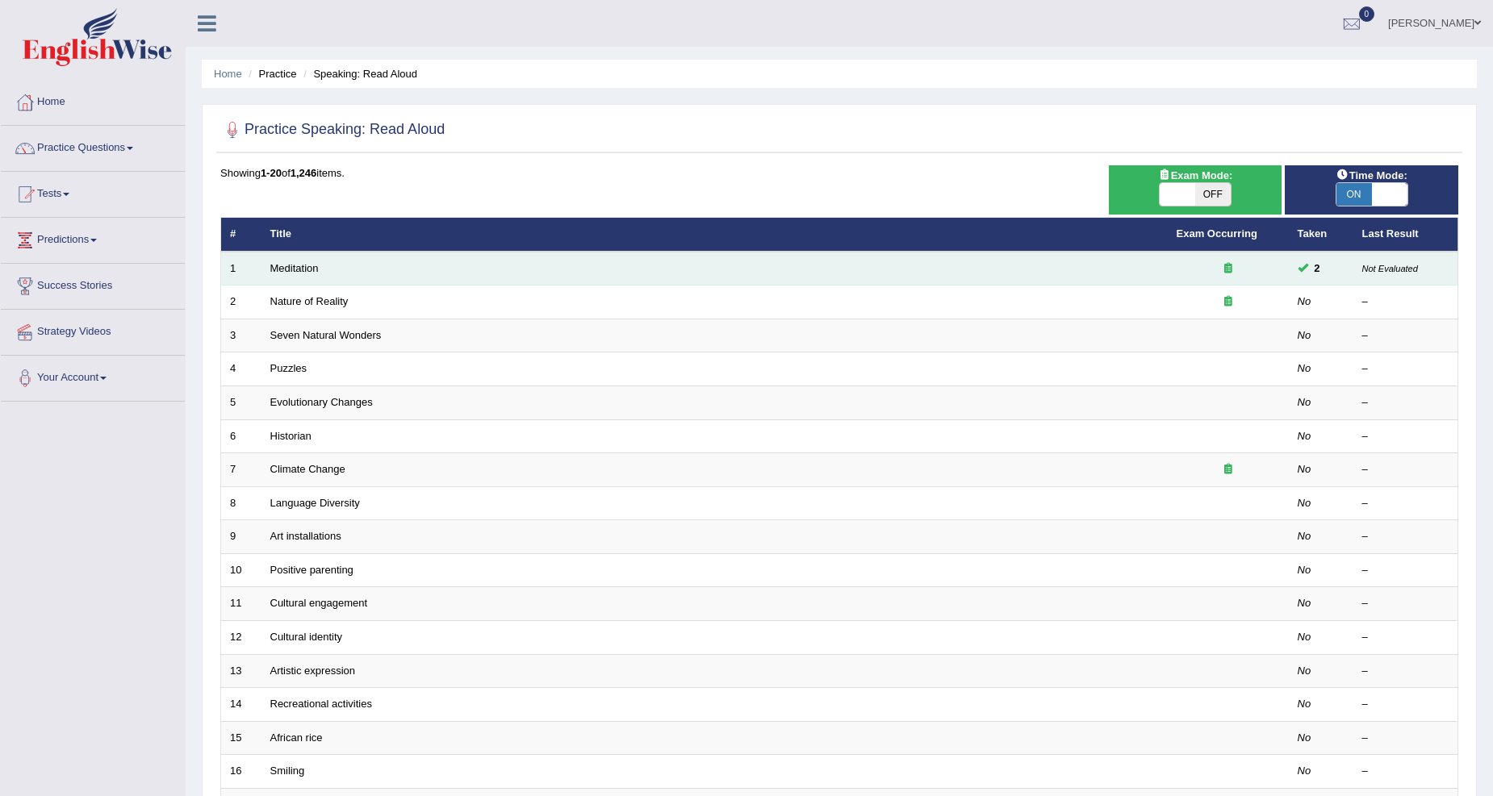
click at [247, 270] on td "1" at bounding box center [241, 269] width 40 height 34
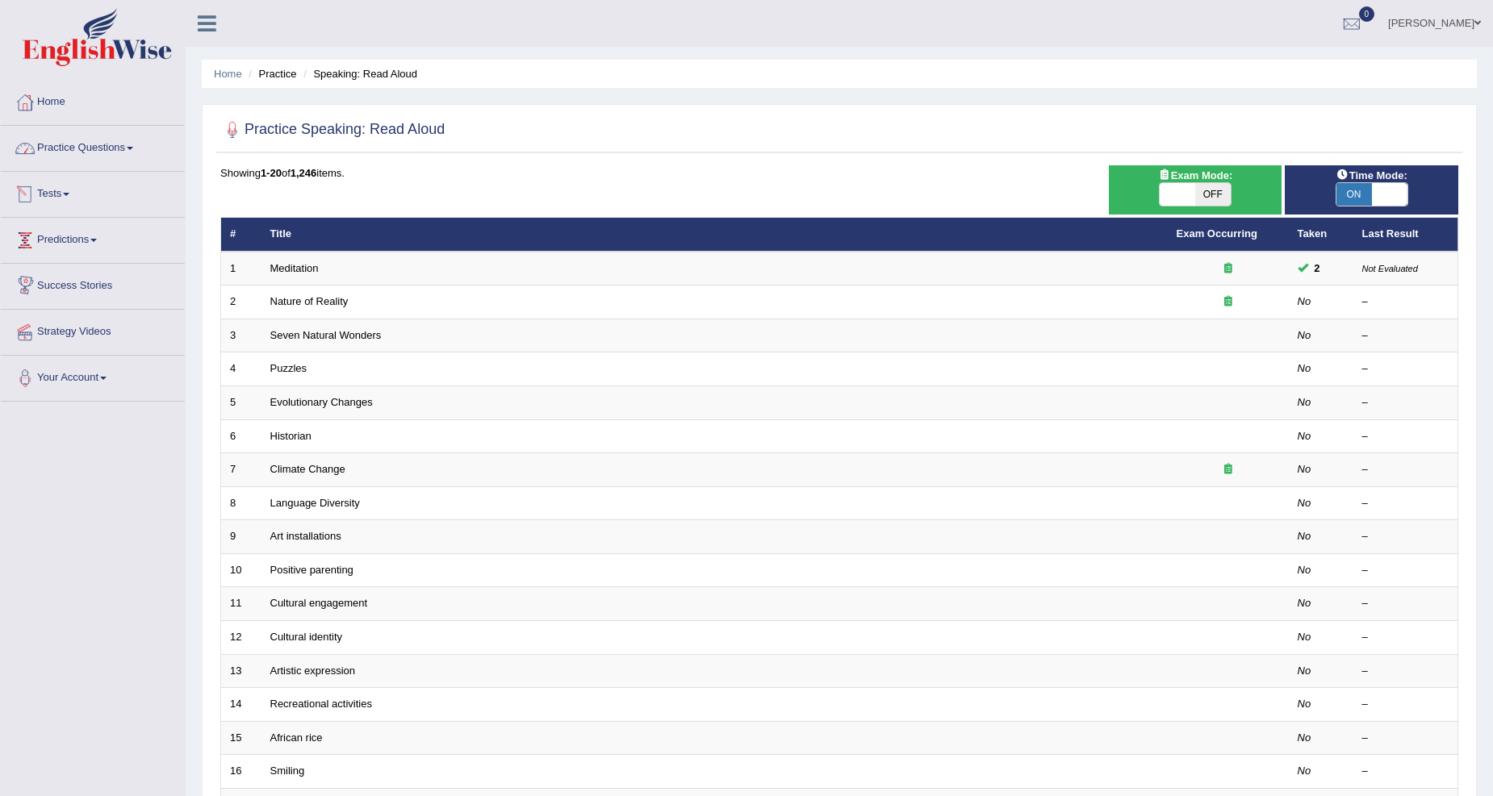
click at [81, 150] on link "Practice Questions" at bounding box center [93, 146] width 184 height 40
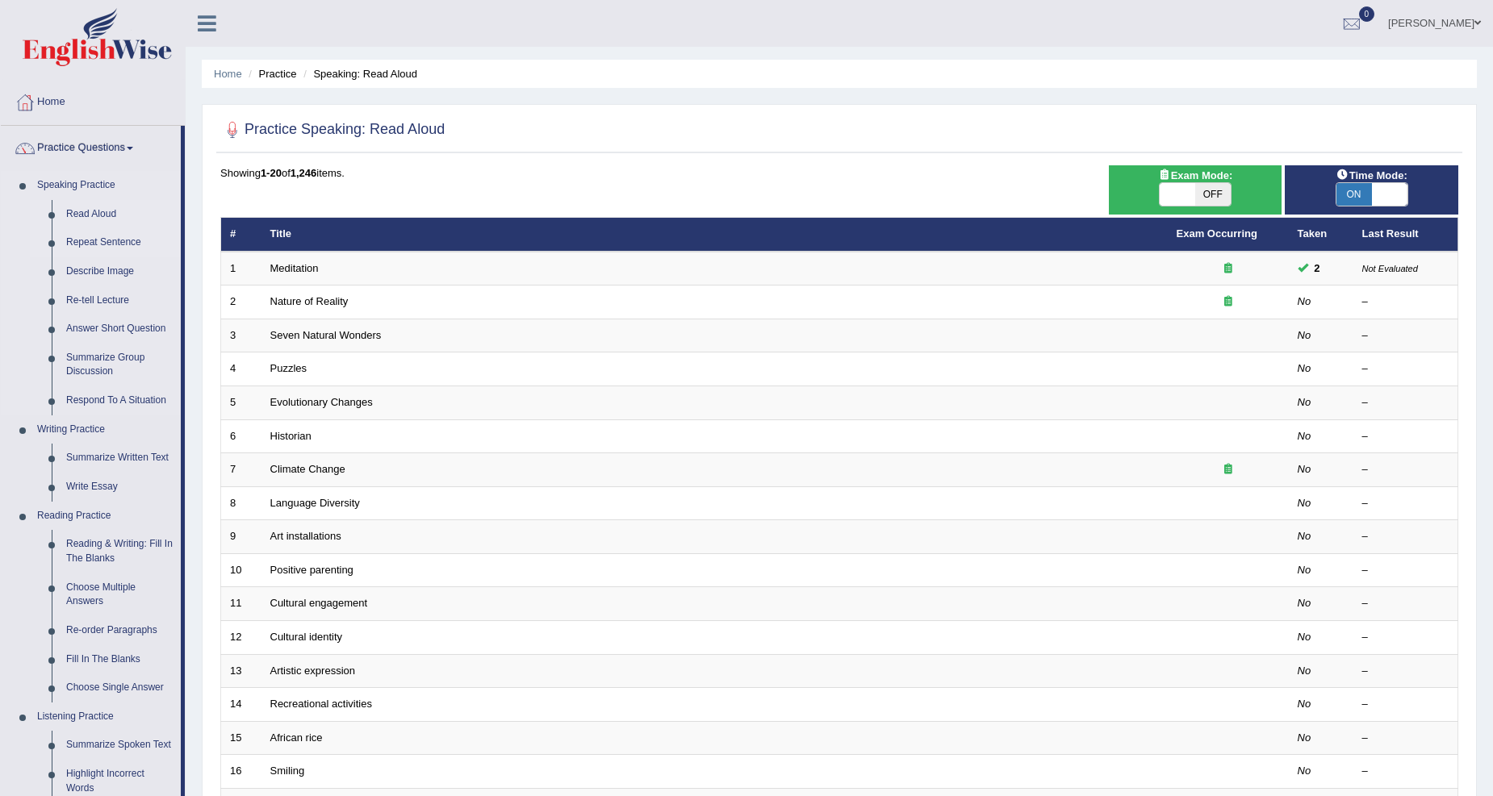
click at [98, 244] on link "Repeat Sentence" at bounding box center [120, 242] width 122 height 29
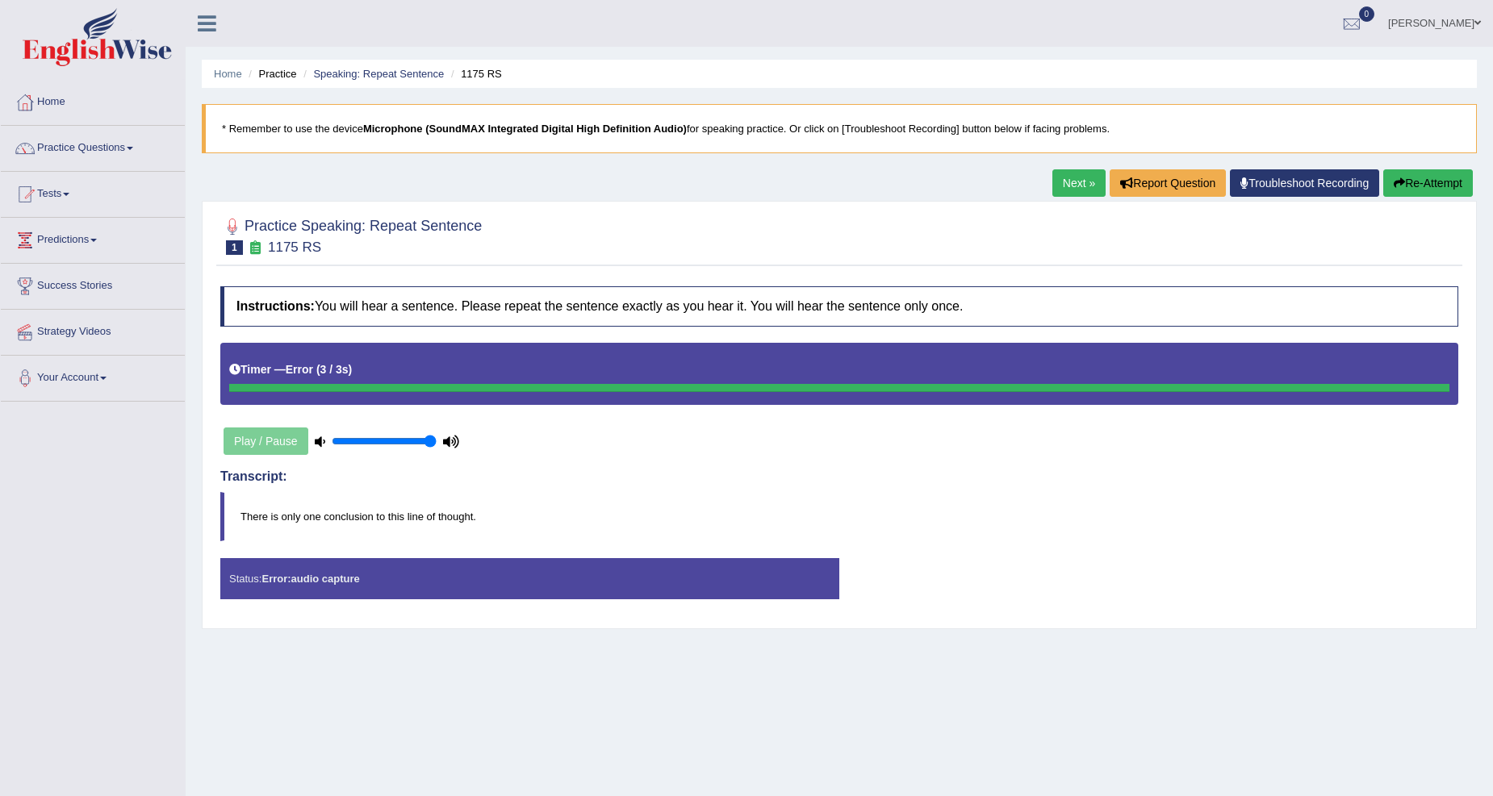
click at [1415, 178] on button "Re-Attempt" at bounding box center [1428, 182] width 90 height 27
click at [276, 441] on div "Play / Pause" at bounding box center [341, 441] width 242 height 40
click at [94, 232] on link "Predictions" at bounding box center [93, 238] width 184 height 40
click at [74, 277] on link "Latest Predictions" at bounding box center [105, 277] width 151 height 29
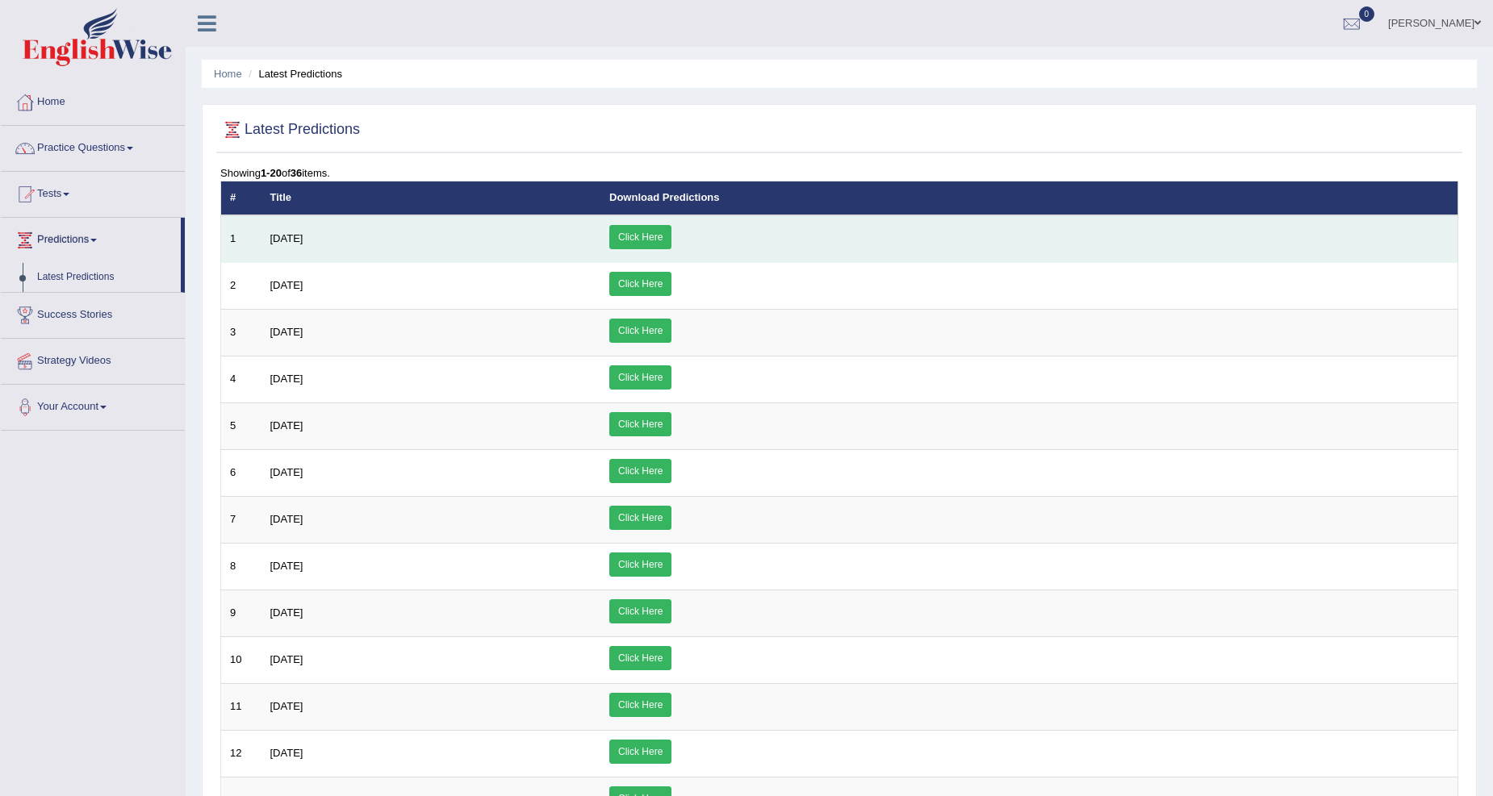
click at [671, 230] on link "Click Here" at bounding box center [640, 237] width 62 height 24
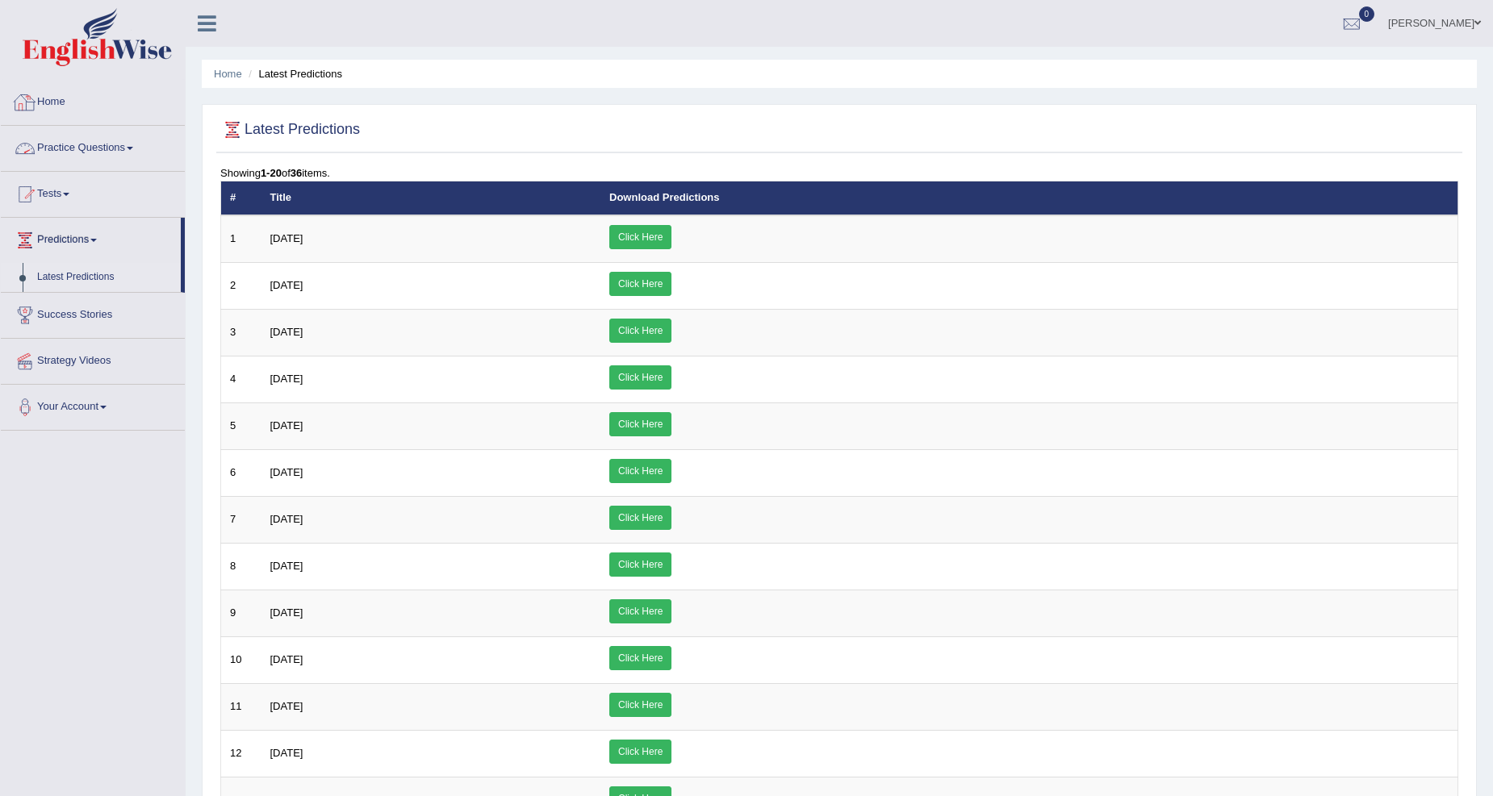
click at [89, 138] on link "Practice Questions" at bounding box center [93, 146] width 184 height 40
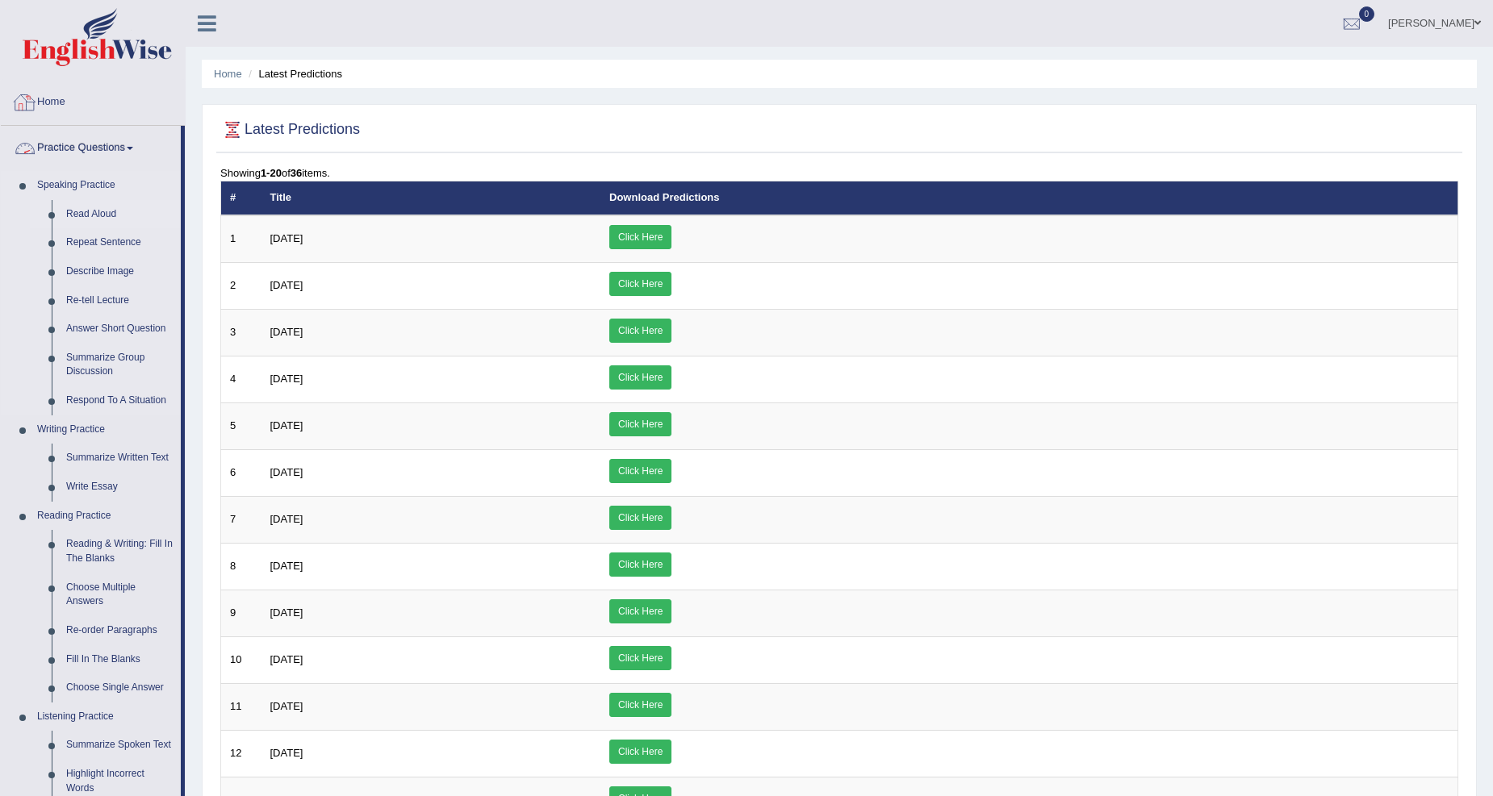
click at [84, 207] on link "Read Aloud" at bounding box center [120, 214] width 122 height 29
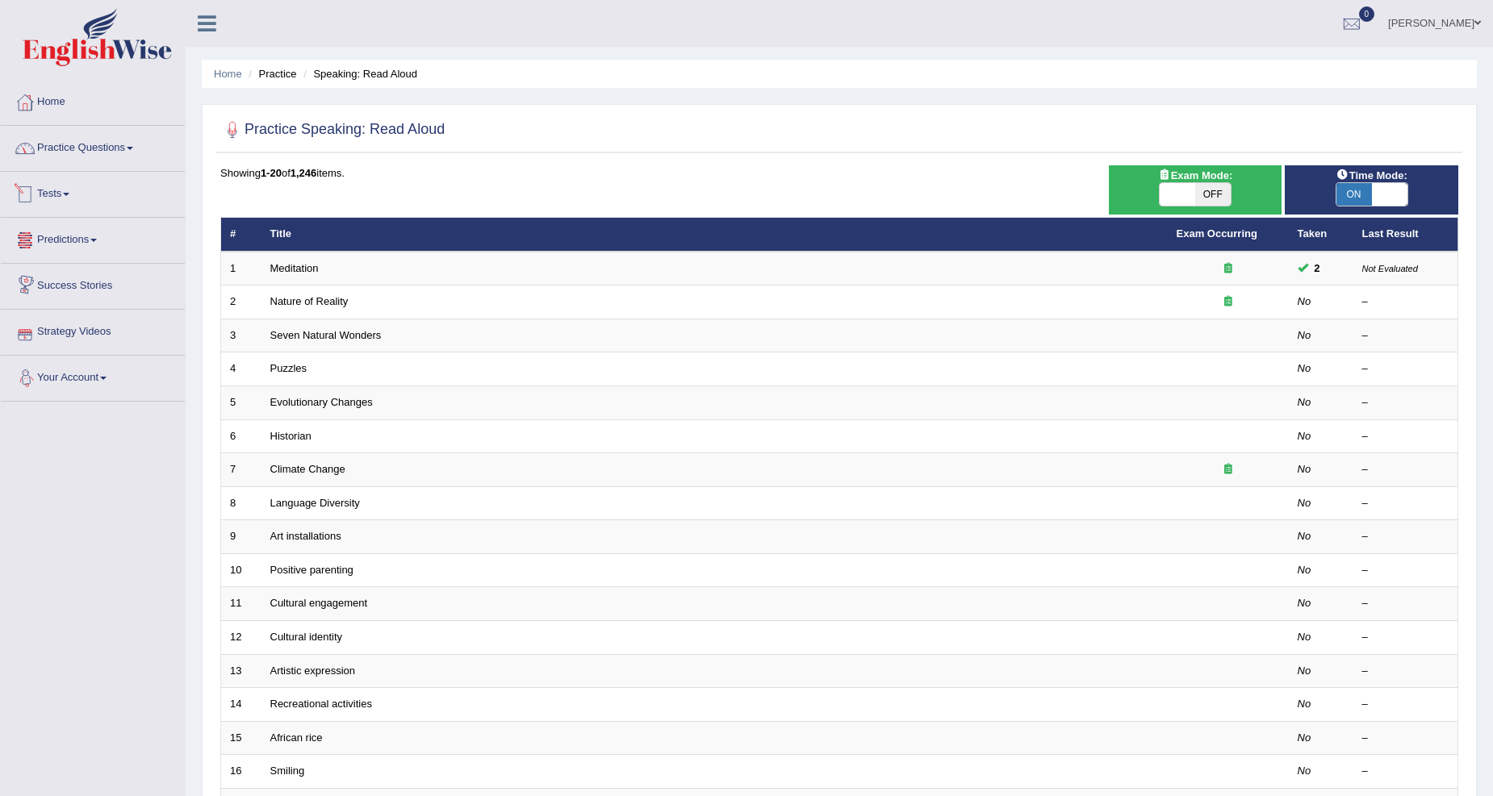
click at [77, 127] on link "Practice Questions" at bounding box center [93, 146] width 184 height 40
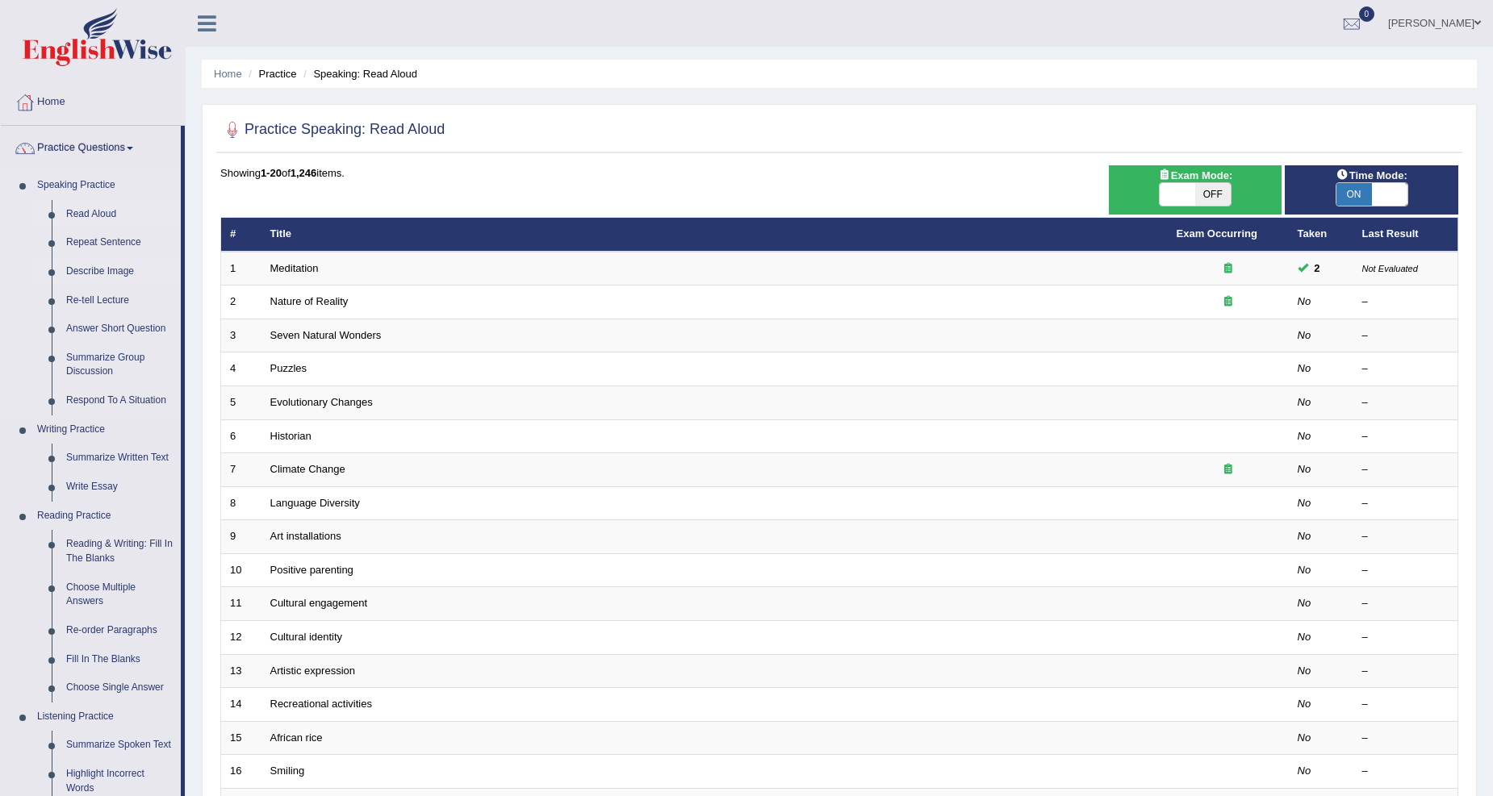
click at [119, 271] on link "Describe Image" at bounding box center [120, 271] width 122 height 29
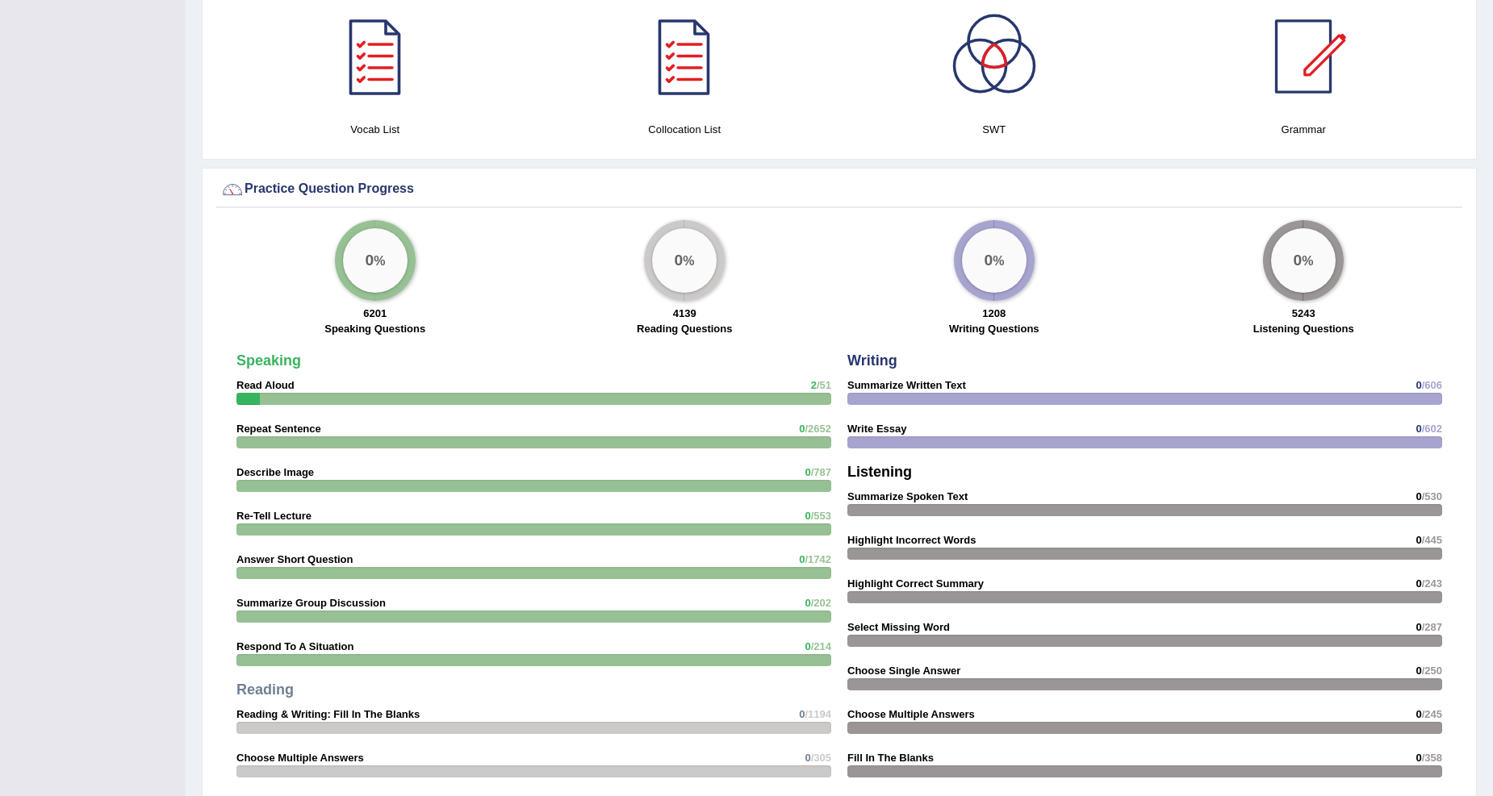
scroll to position [1497, 0]
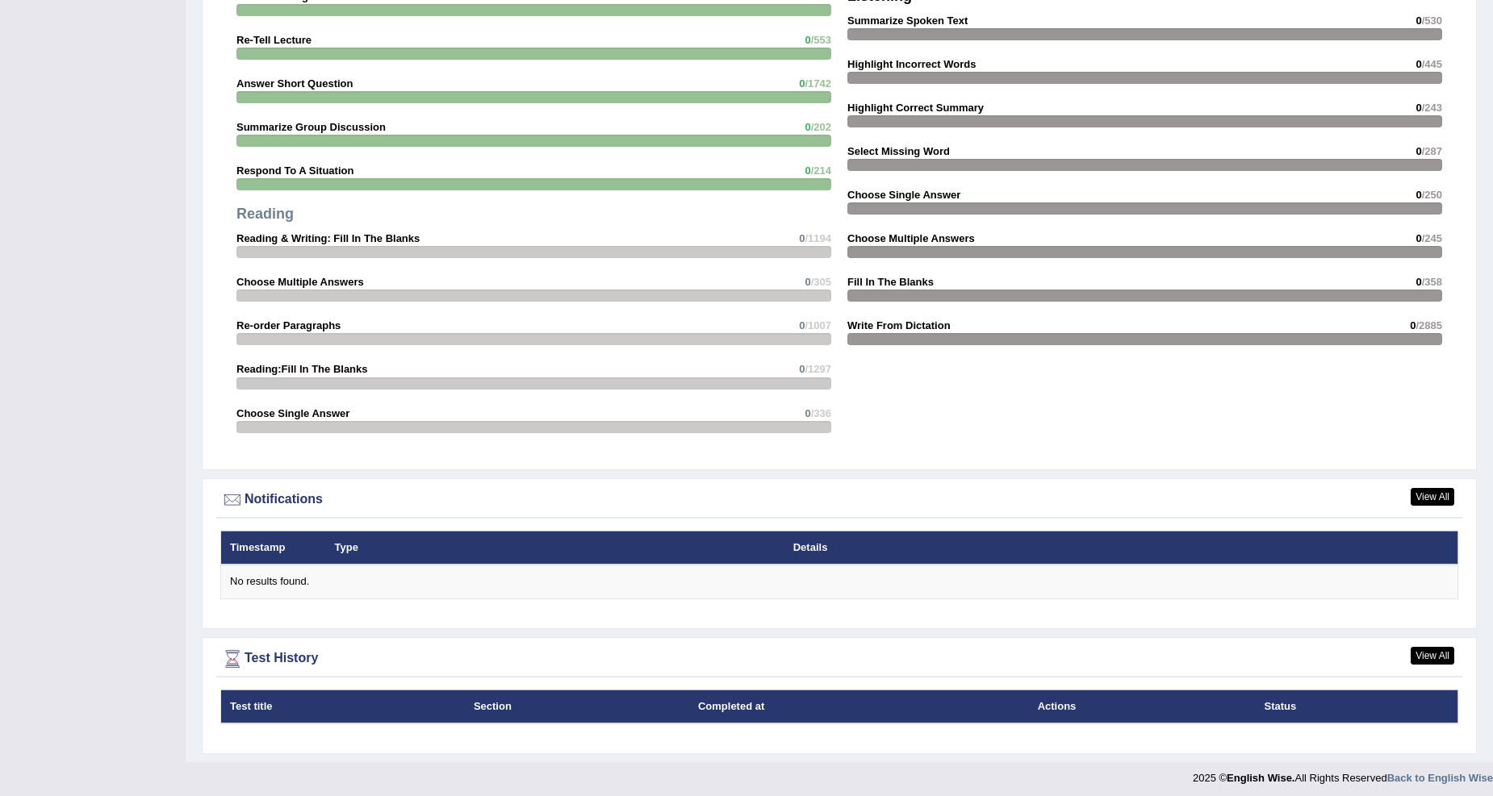
drag, startPoint x: 1489, startPoint y: 288, endPoint x: 1505, endPoint y: 24, distance: 264.4
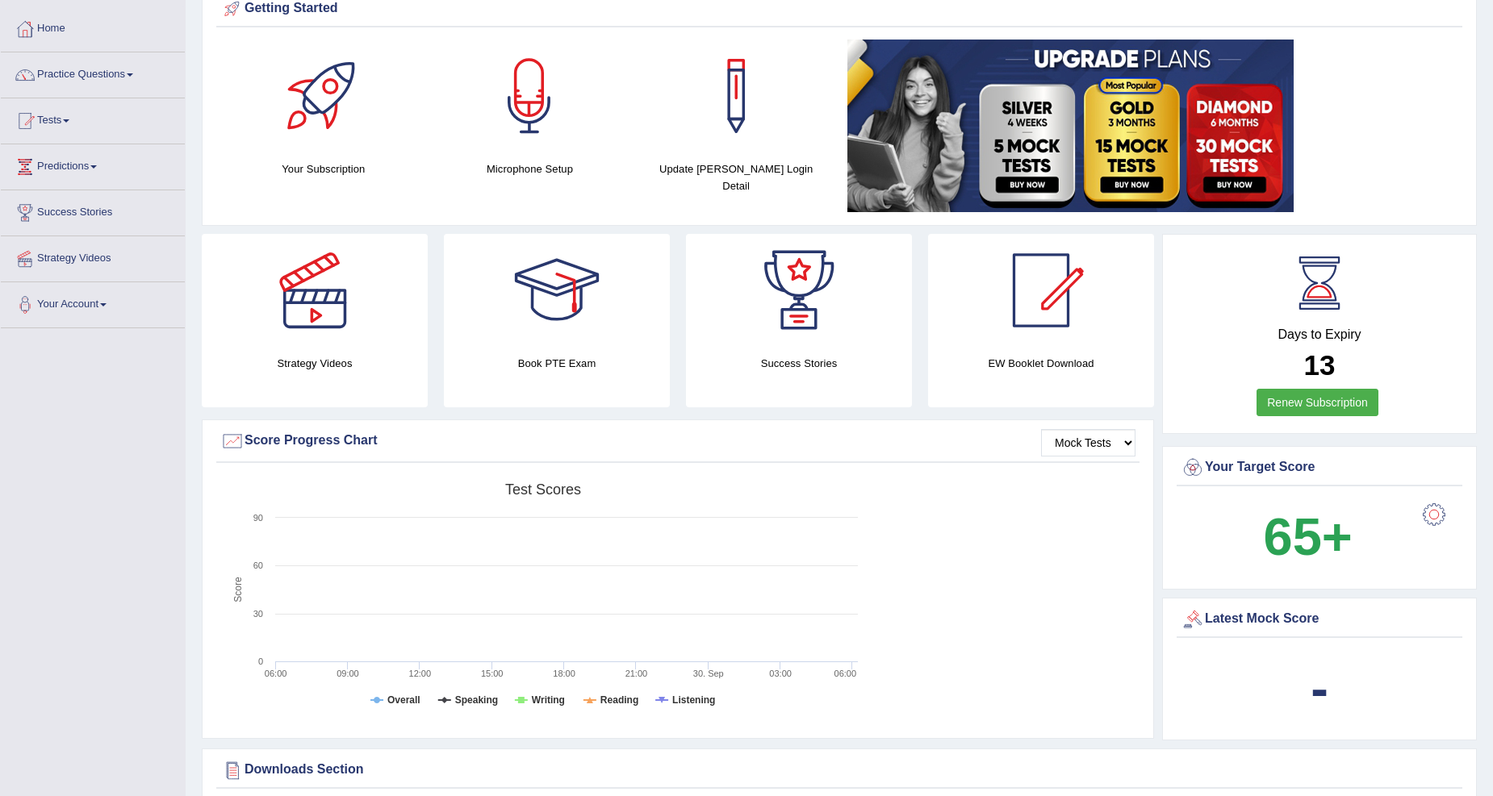
scroll to position [0, 0]
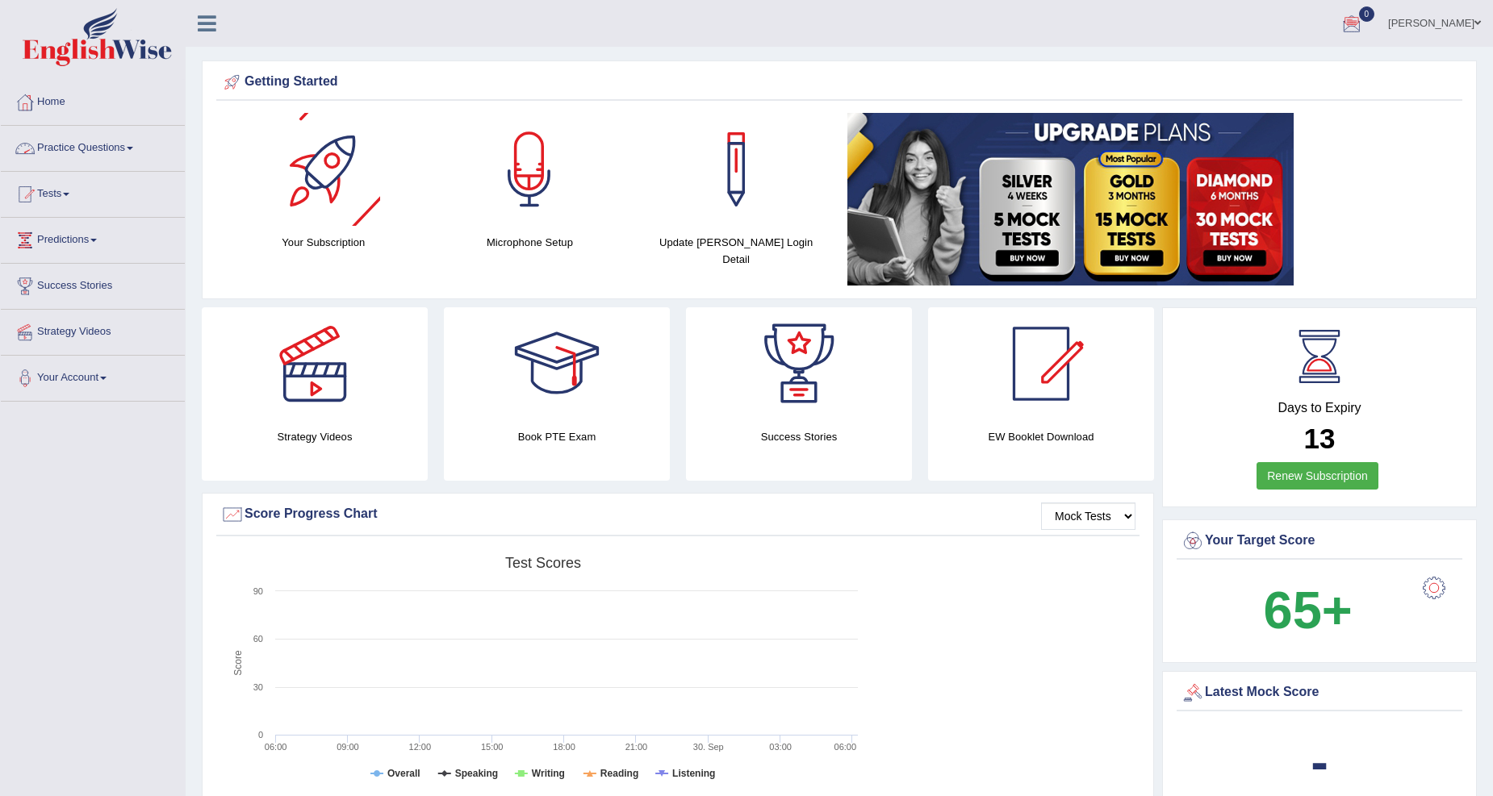
click at [89, 140] on link "Practice Questions" at bounding box center [93, 146] width 184 height 40
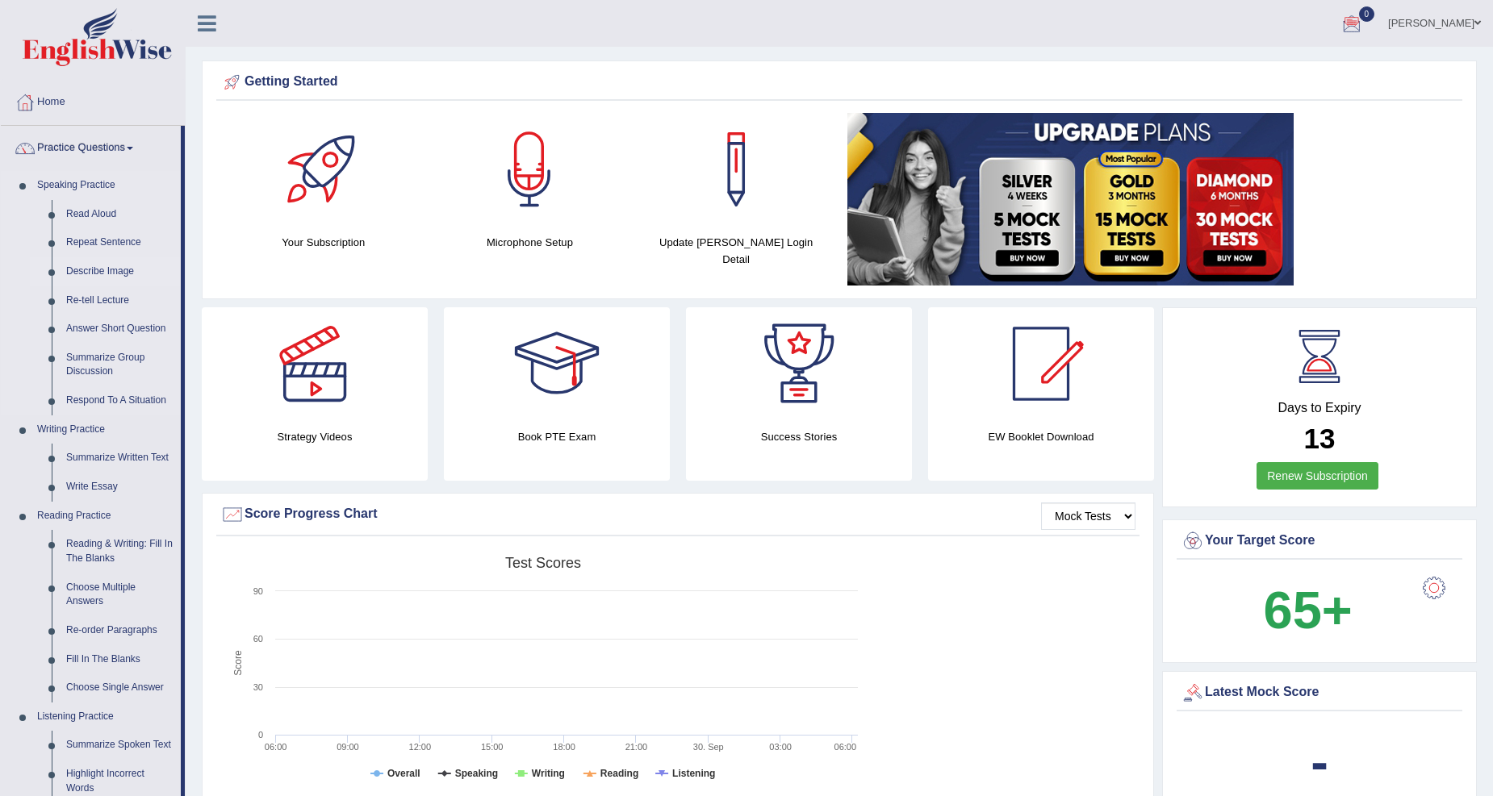
click at [103, 267] on link "Describe Image" at bounding box center [120, 271] width 122 height 29
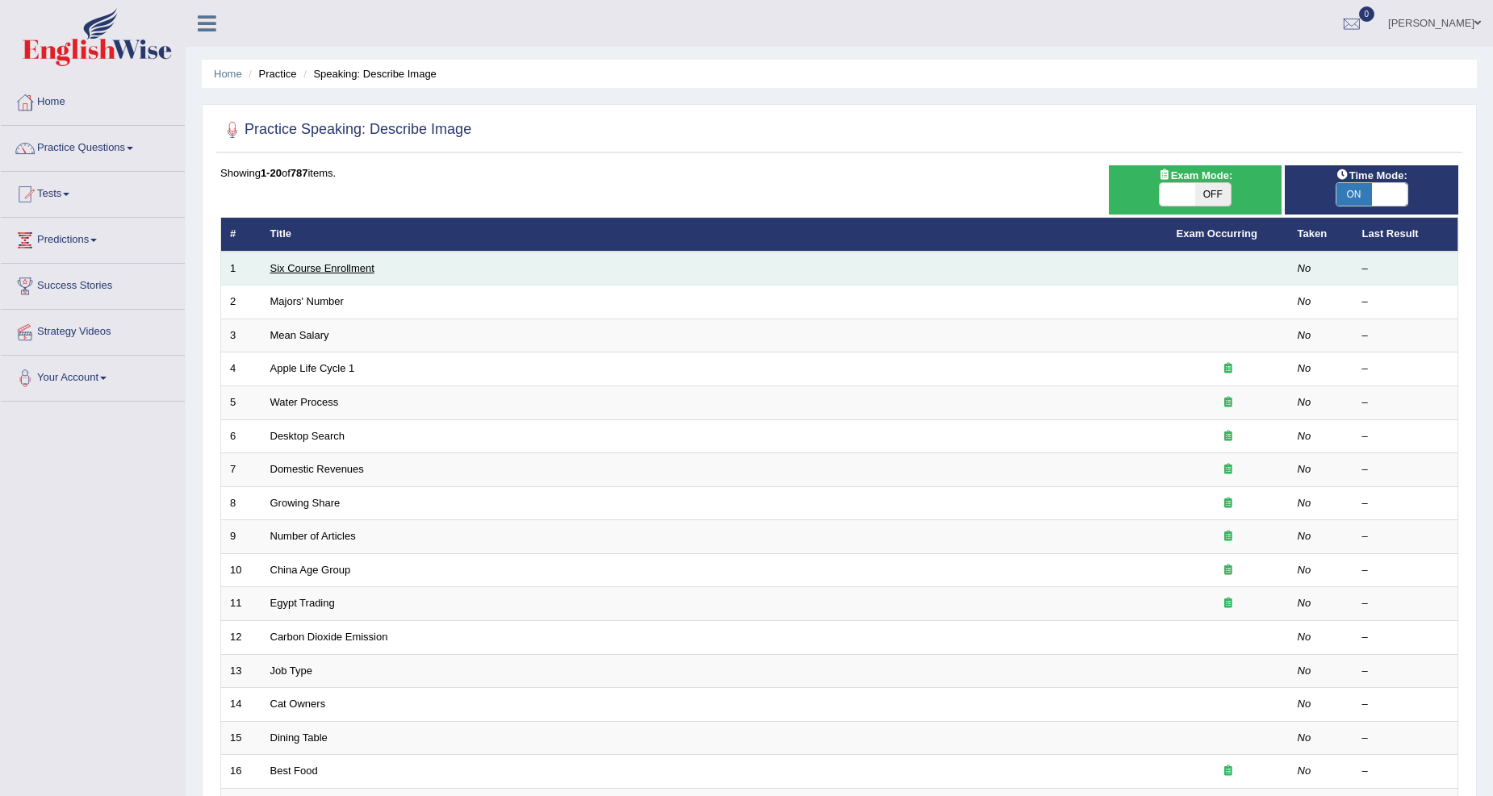
click at [339, 269] on link "Six Course Enrollment" at bounding box center [322, 268] width 104 height 12
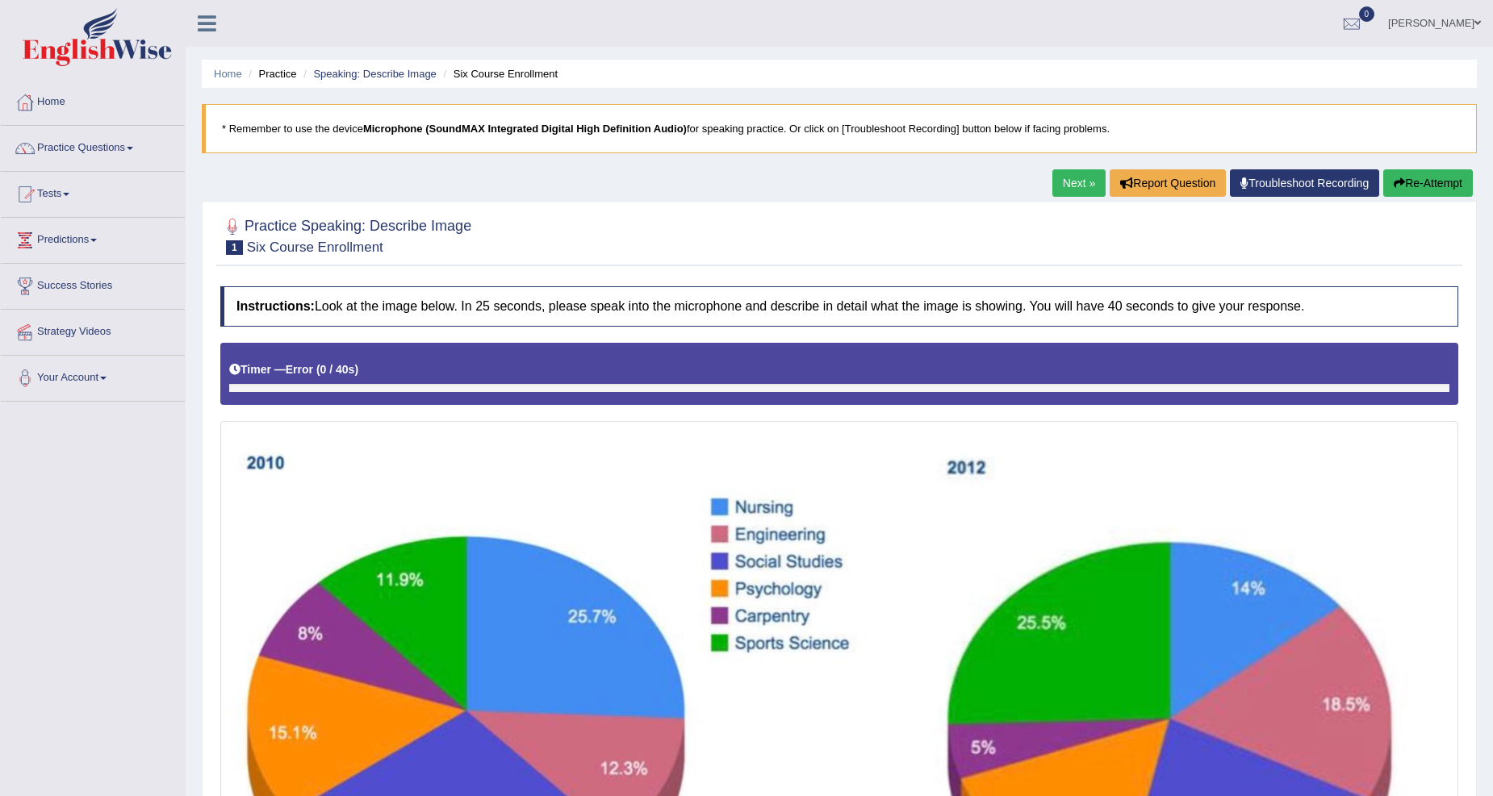
click at [1448, 186] on button "Re-Attempt" at bounding box center [1428, 182] width 90 height 27
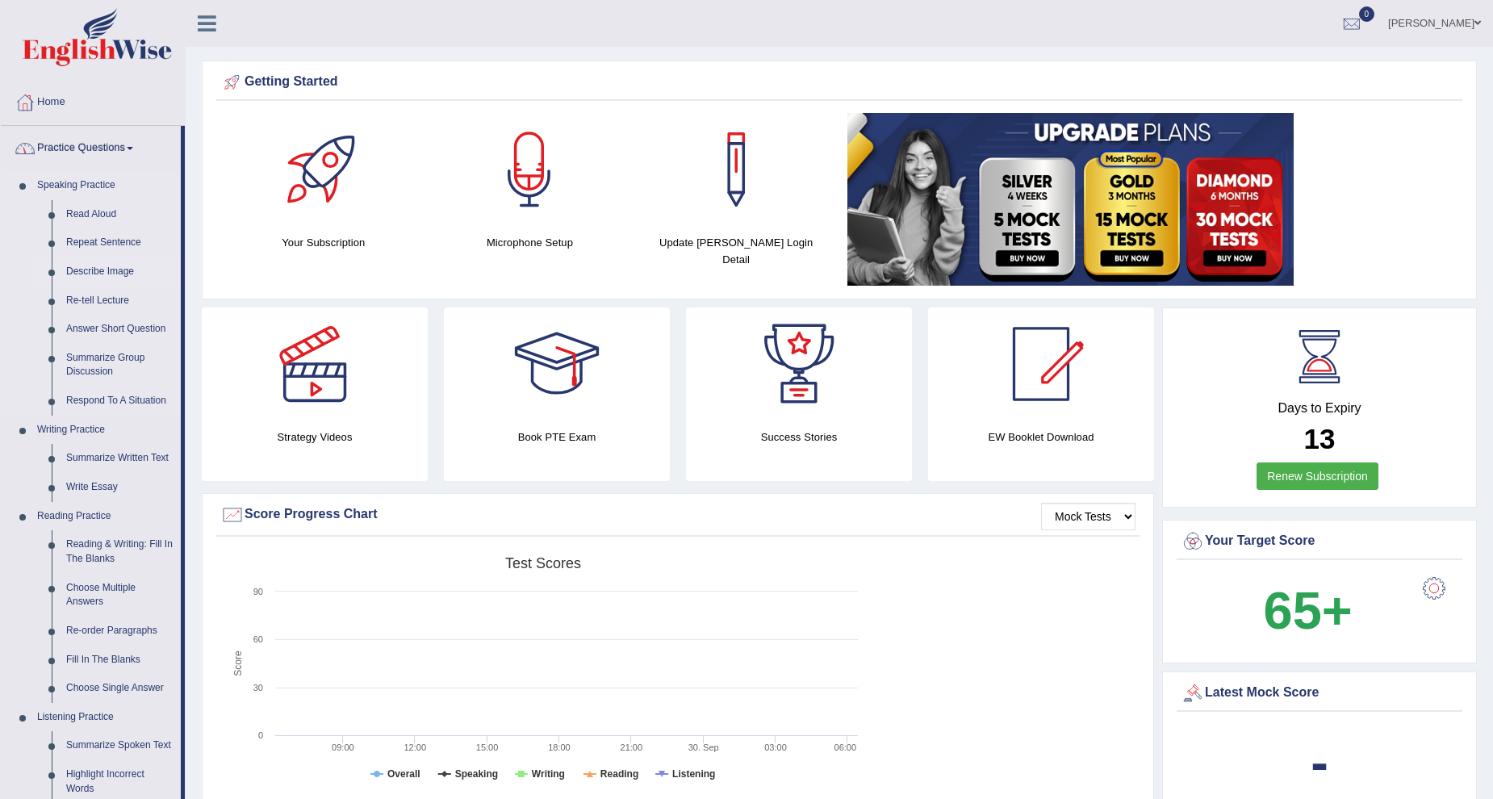
click at [86, 273] on link "Describe Image" at bounding box center [120, 271] width 122 height 29
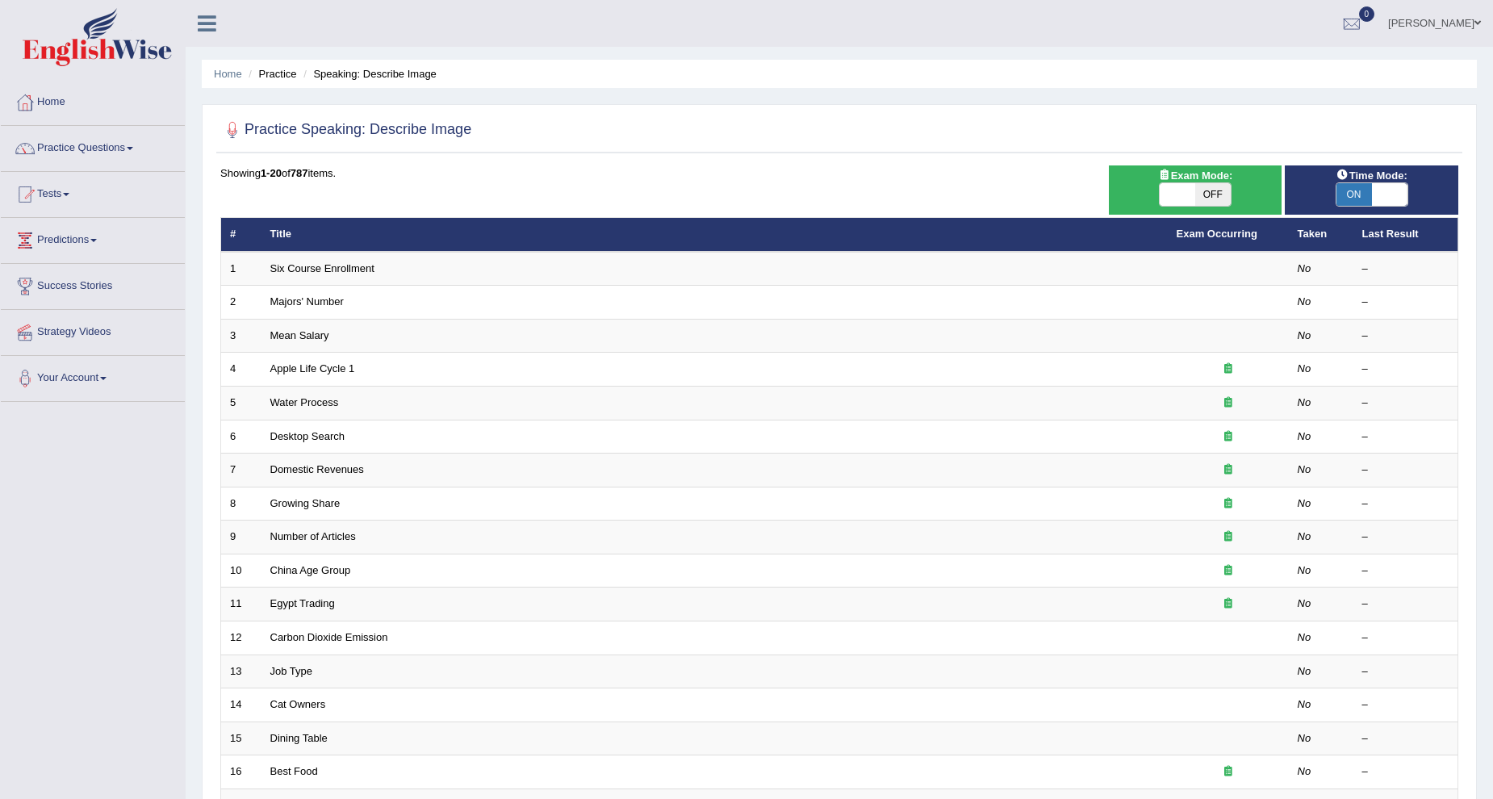
click at [99, 147] on link "Practice Questions" at bounding box center [93, 146] width 184 height 40
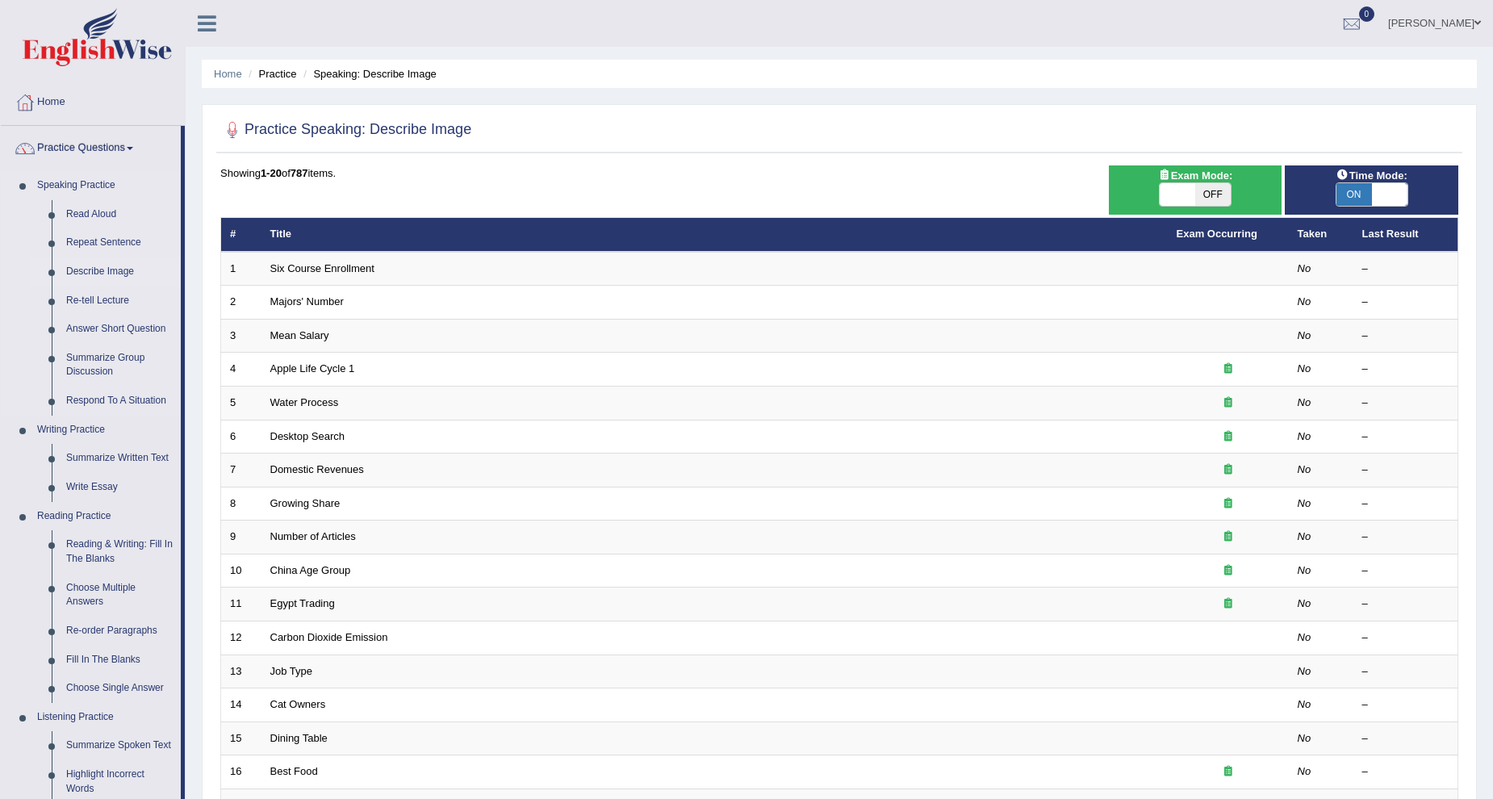
click at [121, 271] on link "Describe Image" at bounding box center [120, 271] width 122 height 29
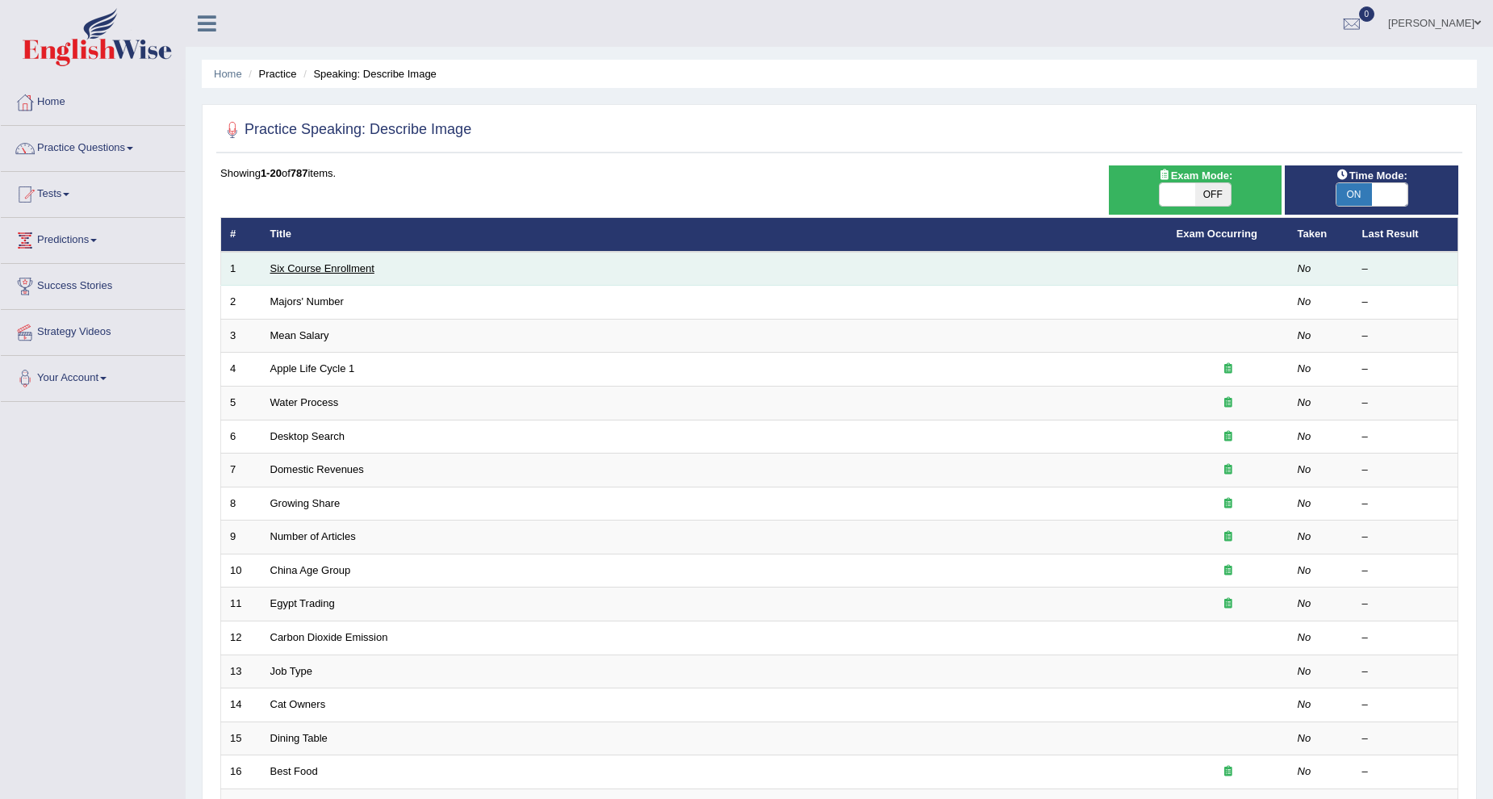
click at [333, 263] on link "Six Course Enrollment" at bounding box center [322, 268] width 104 height 12
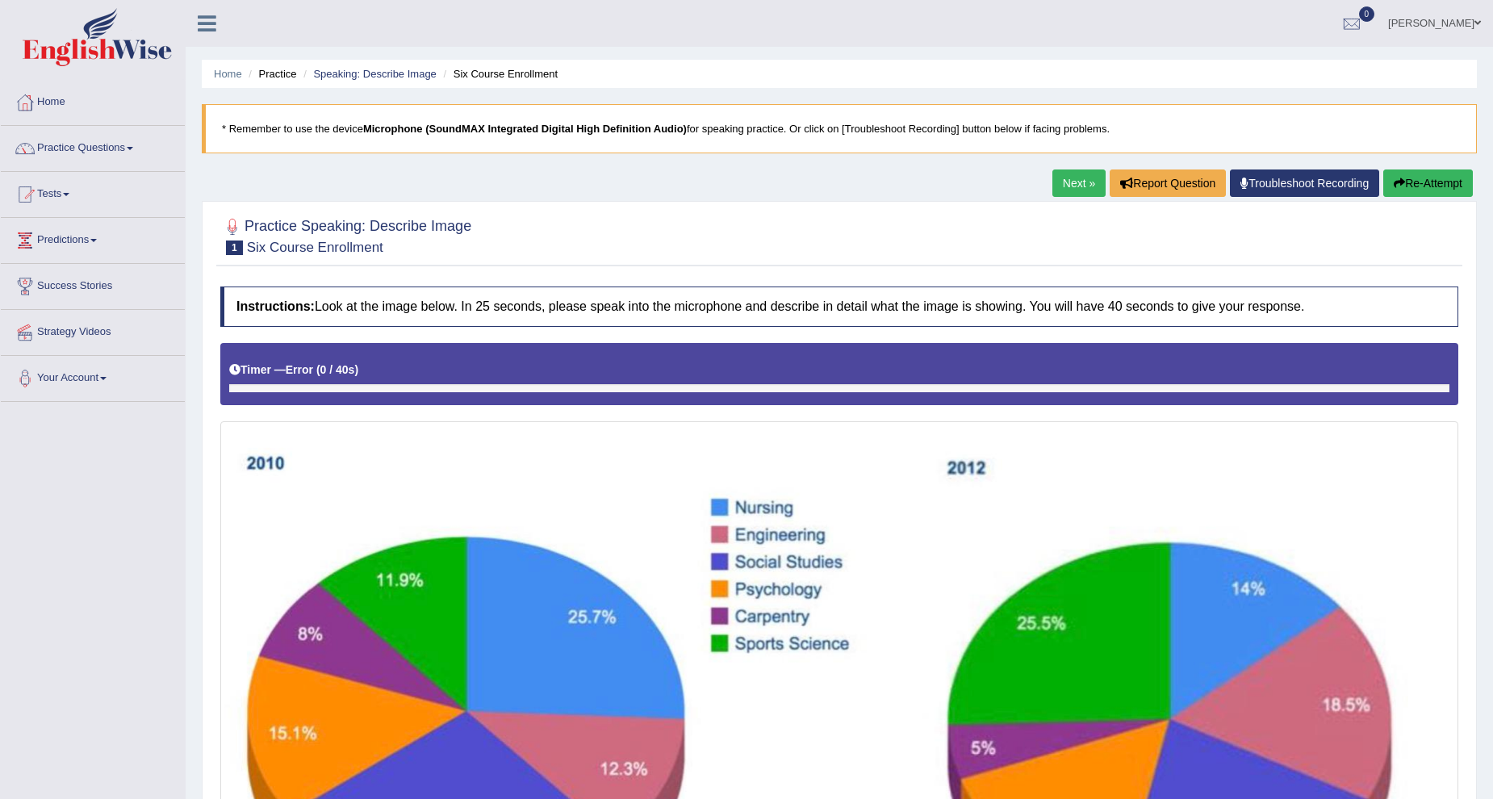
click at [1059, 178] on link "Next »" at bounding box center [1078, 182] width 53 height 27
